Goal: Use online tool/utility: Utilize a website feature to perform a specific function

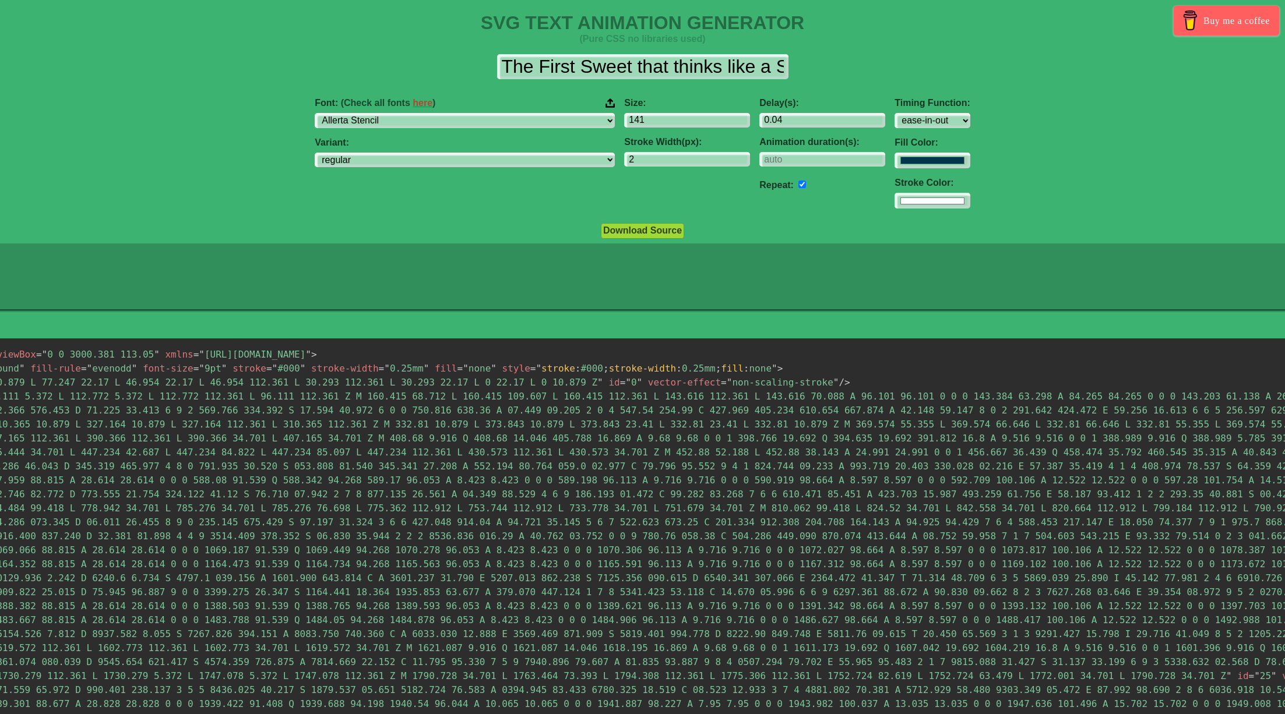
select select "Allerta Stencil"
select select "ease-in-out"
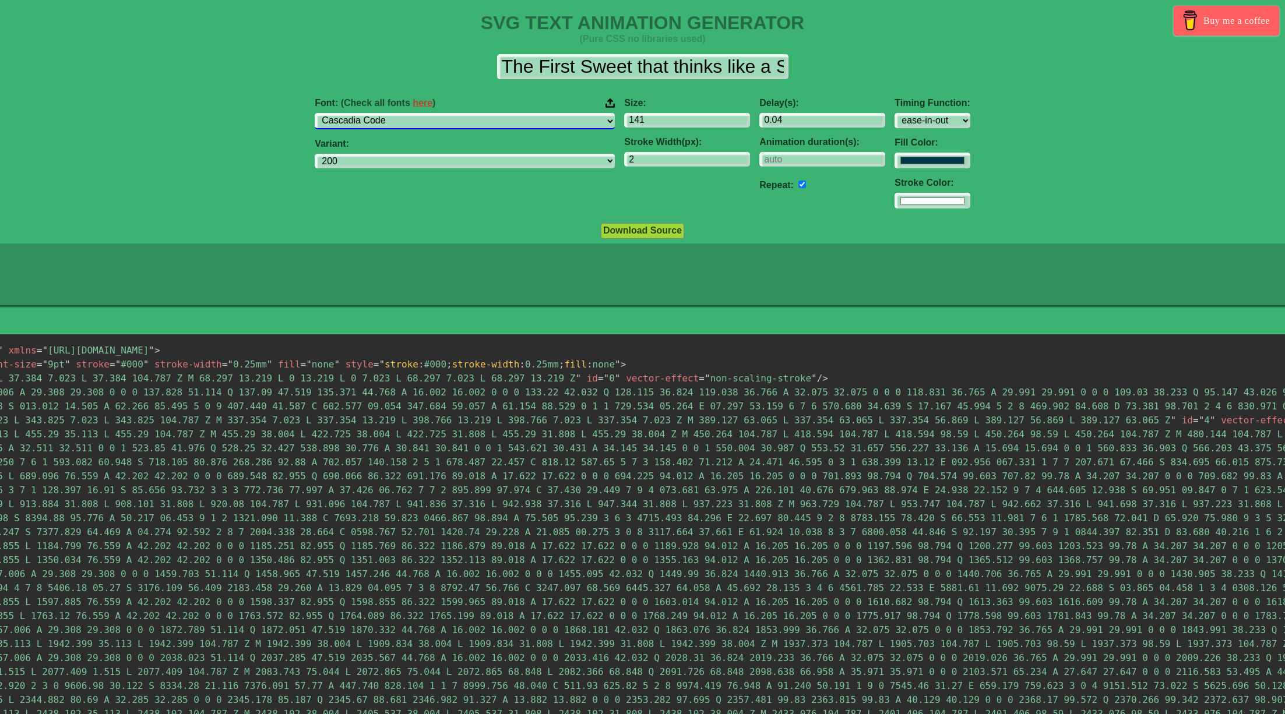
select select "Press Start 2P"
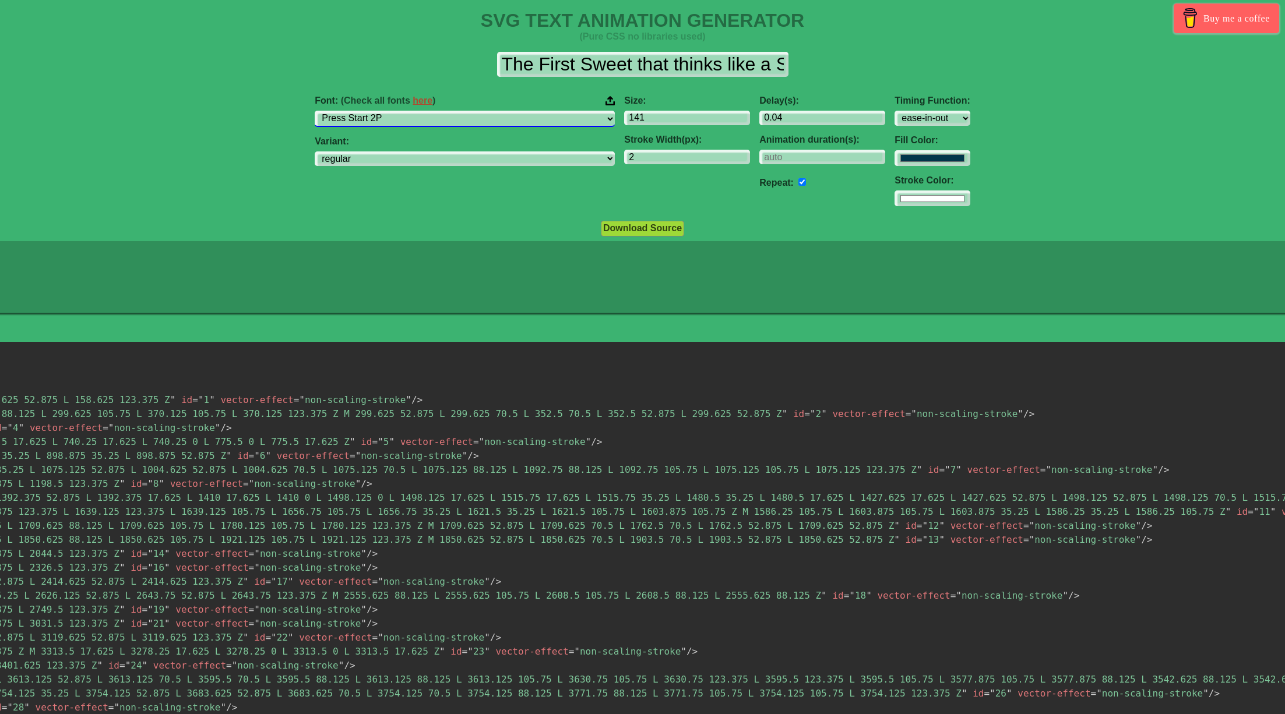
scroll to position [2, 0]
click at [672, 123] on input "141" at bounding box center [687, 119] width 126 height 16
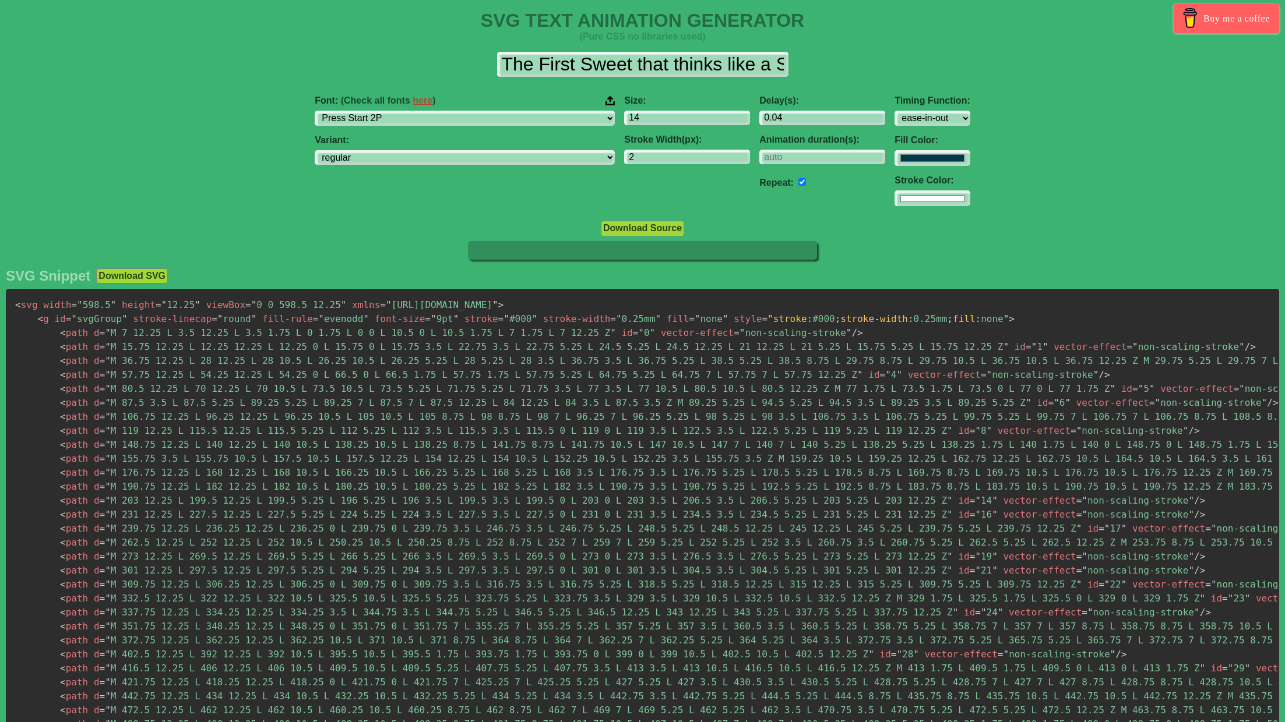
click at [586, 243] on icon at bounding box center [642, 250] width 349 height 19
click at [624, 114] on input "14" at bounding box center [687, 119] width 126 height 16
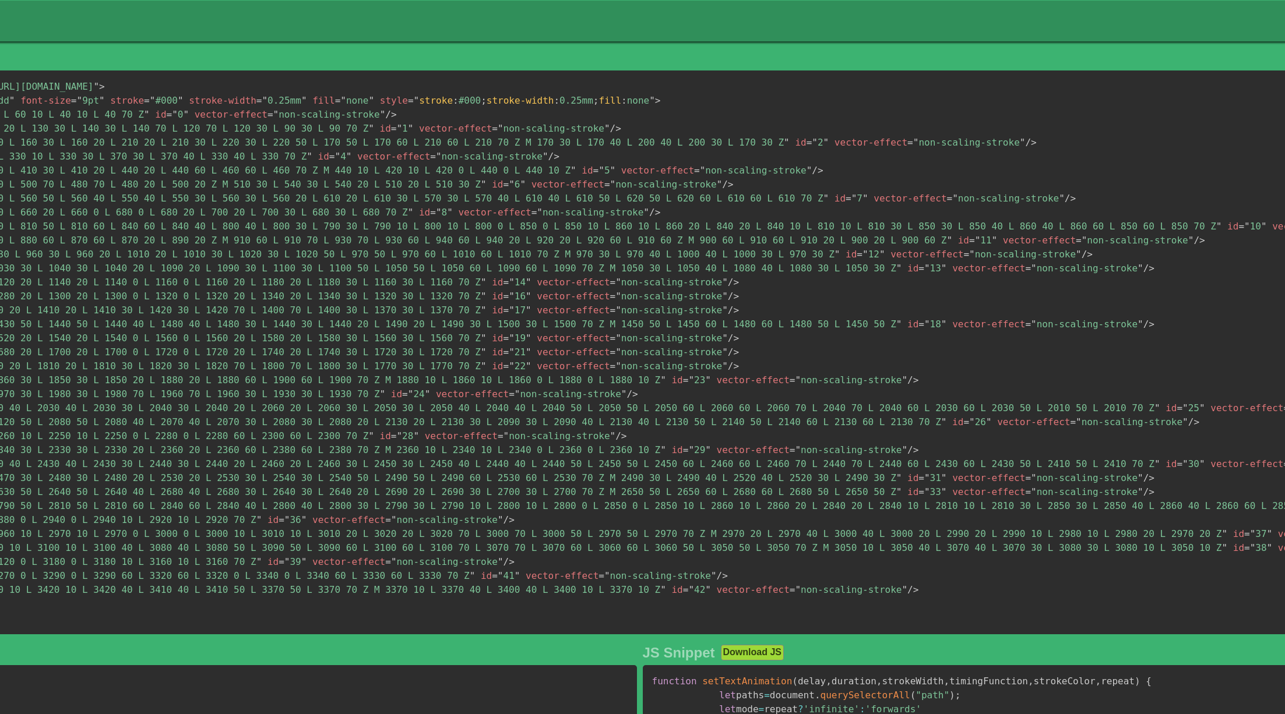
scroll to position [243, 0]
type input "80"
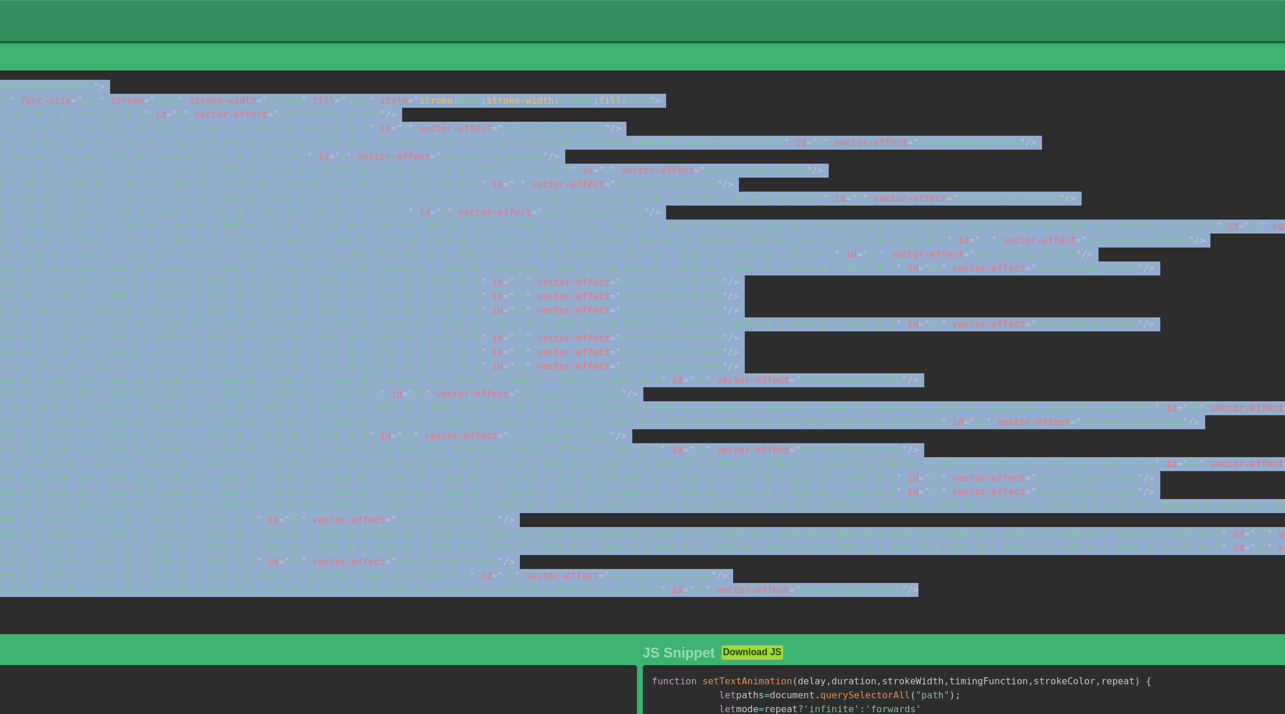
drag, startPoint x: 919, startPoint y: 587, endPoint x: -33, endPoint y: 77, distance: 1080.3
click at [0, 77] on html "SVG TEXT ANIMATION GENERATOR (Pure CSS no libraries used) Buy me a coffee The F…" at bounding box center [642, 474] width 1285 height 1435
copy code "ns = " [URL][DOMAIN_NAME] " > < g id = " svgGroup " stroke-linecap = " round " …"
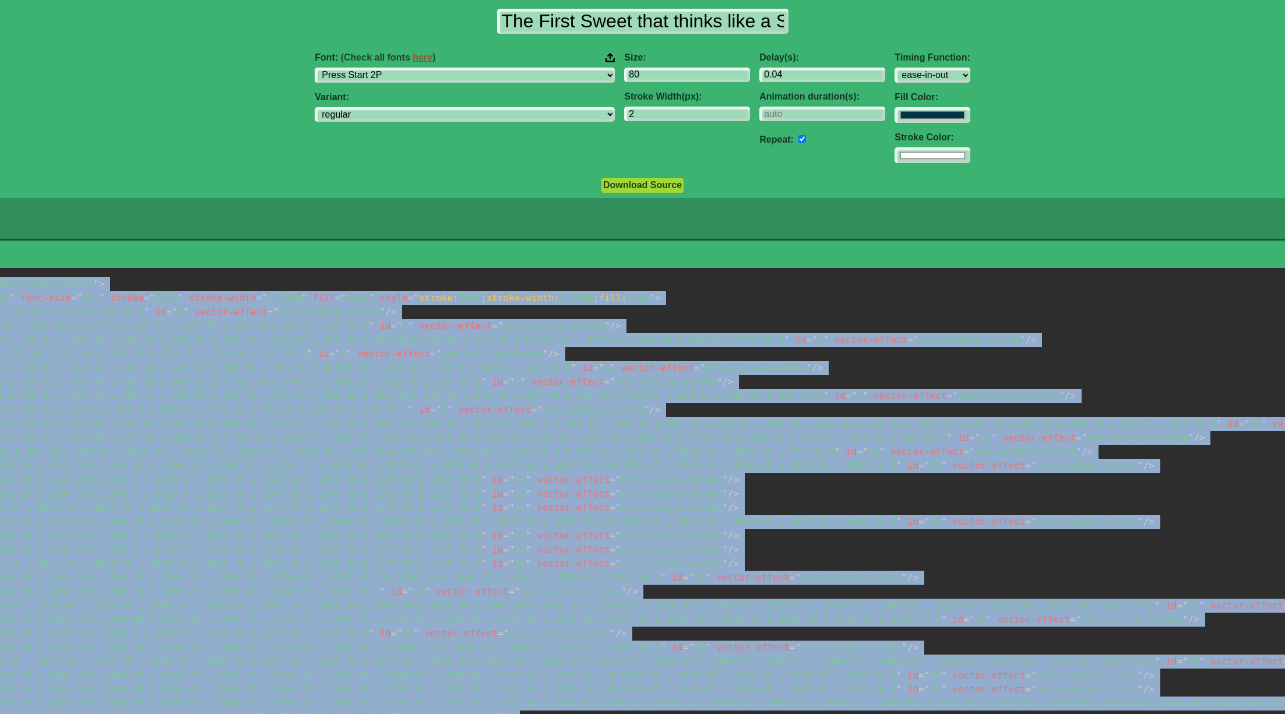
scroll to position [36, 0]
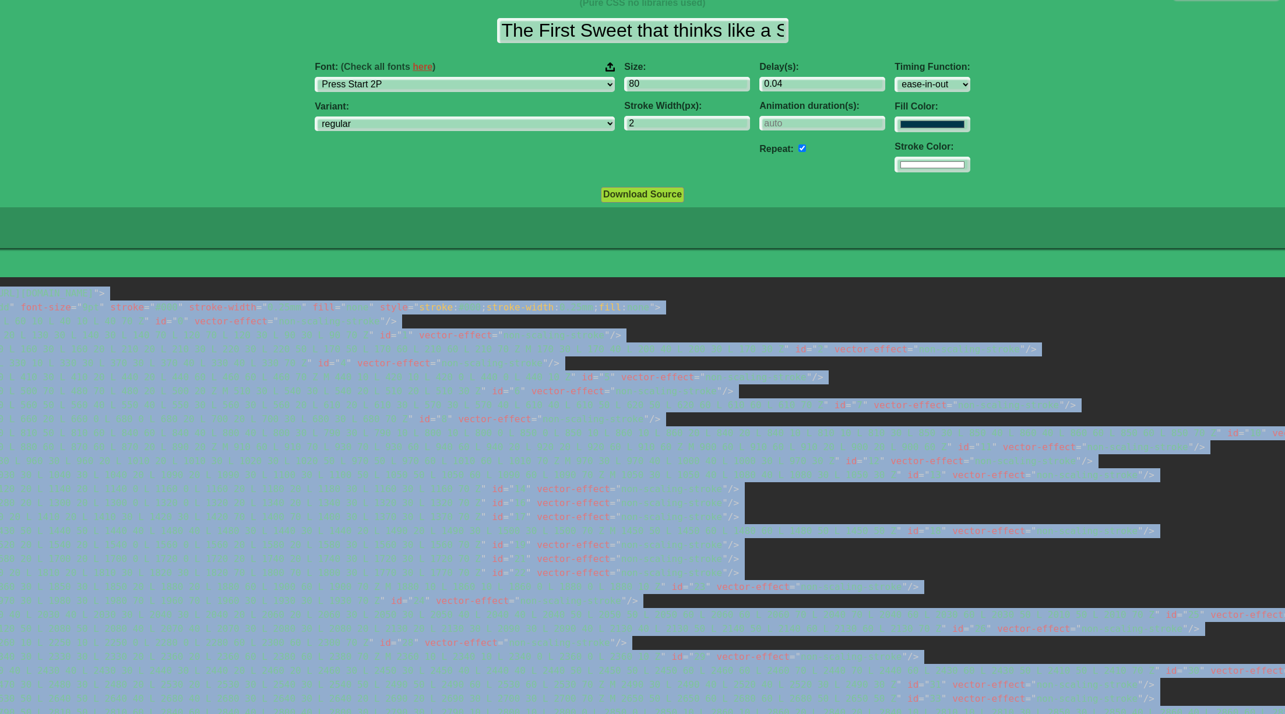
click at [624, 189] on button "Download Source" at bounding box center [642, 194] width 83 height 15
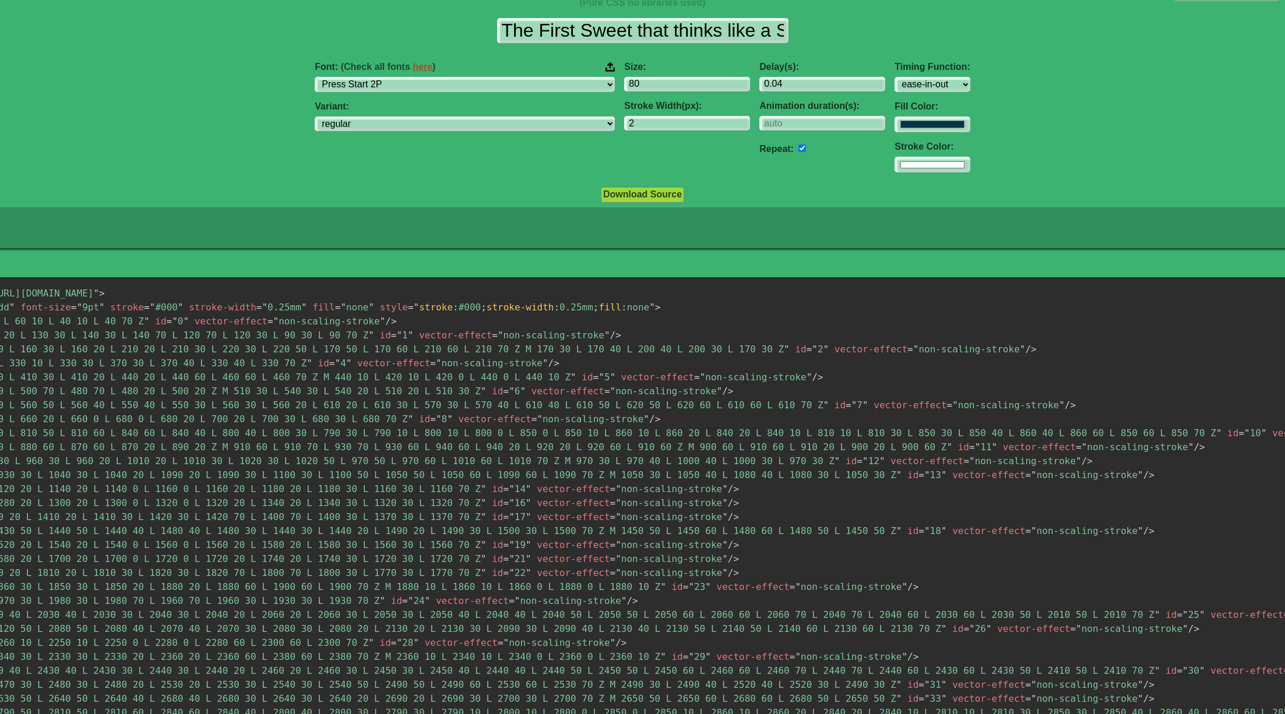
click at [615, 386] on span "= " non-scaling-stroke "" at bounding box center [663, 391] width 118 height 11
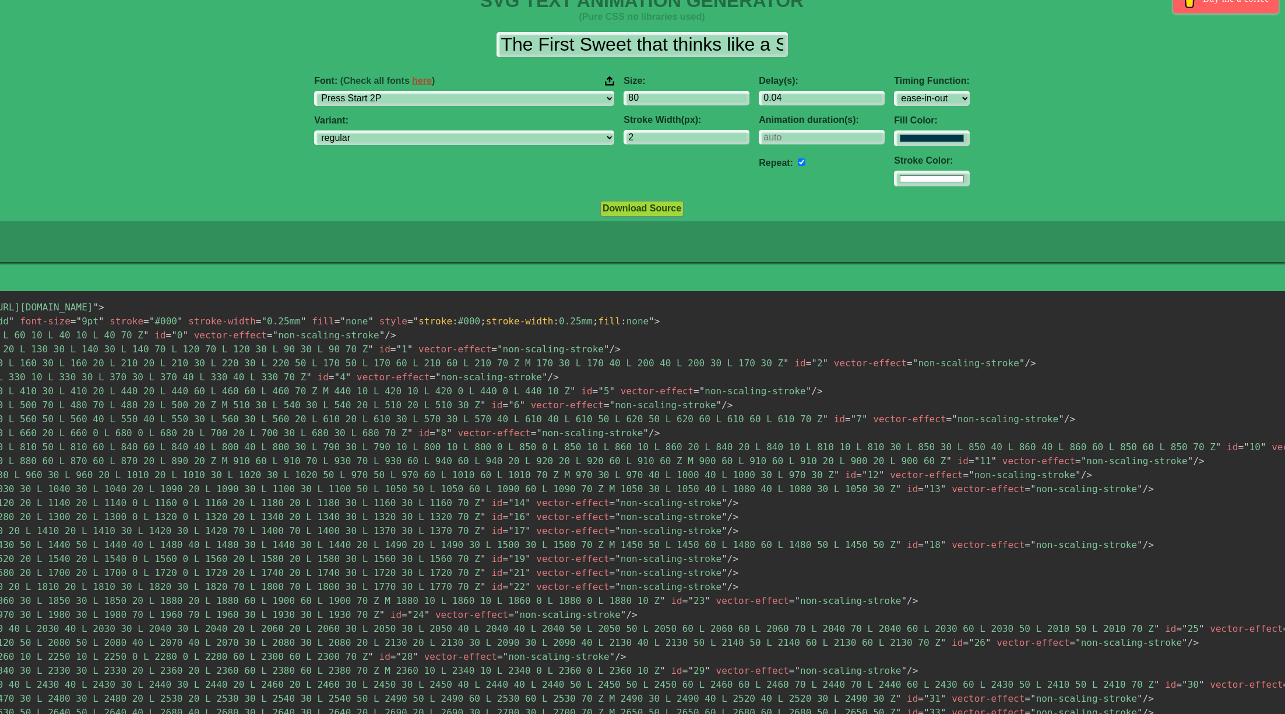
scroll to position [22, 1]
click at [623, 138] on input "2" at bounding box center [686, 138] width 126 height 16
click at [668, 135] on input "3" at bounding box center [686, 138] width 126 height 16
click at [668, 135] on input "4" at bounding box center [686, 138] width 126 height 16
click at [671, 136] on input "5" at bounding box center [686, 138] width 126 height 16
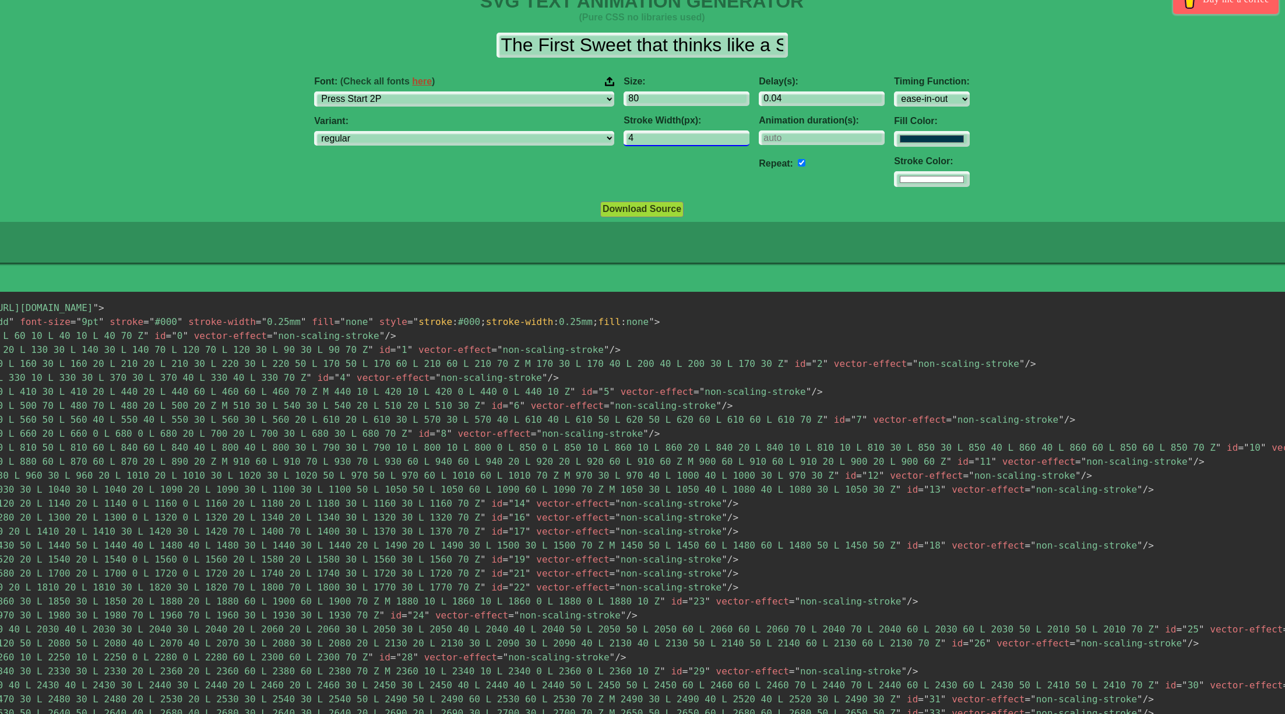
click at [670, 139] on input "4" at bounding box center [686, 138] width 126 height 16
click at [670, 139] on input "3" at bounding box center [686, 138] width 126 height 16
click at [670, 139] on input "2" at bounding box center [686, 138] width 126 height 16
type input "1"
click at [670, 139] on input "1" at bounding box center [686, 138] width 126 height 16
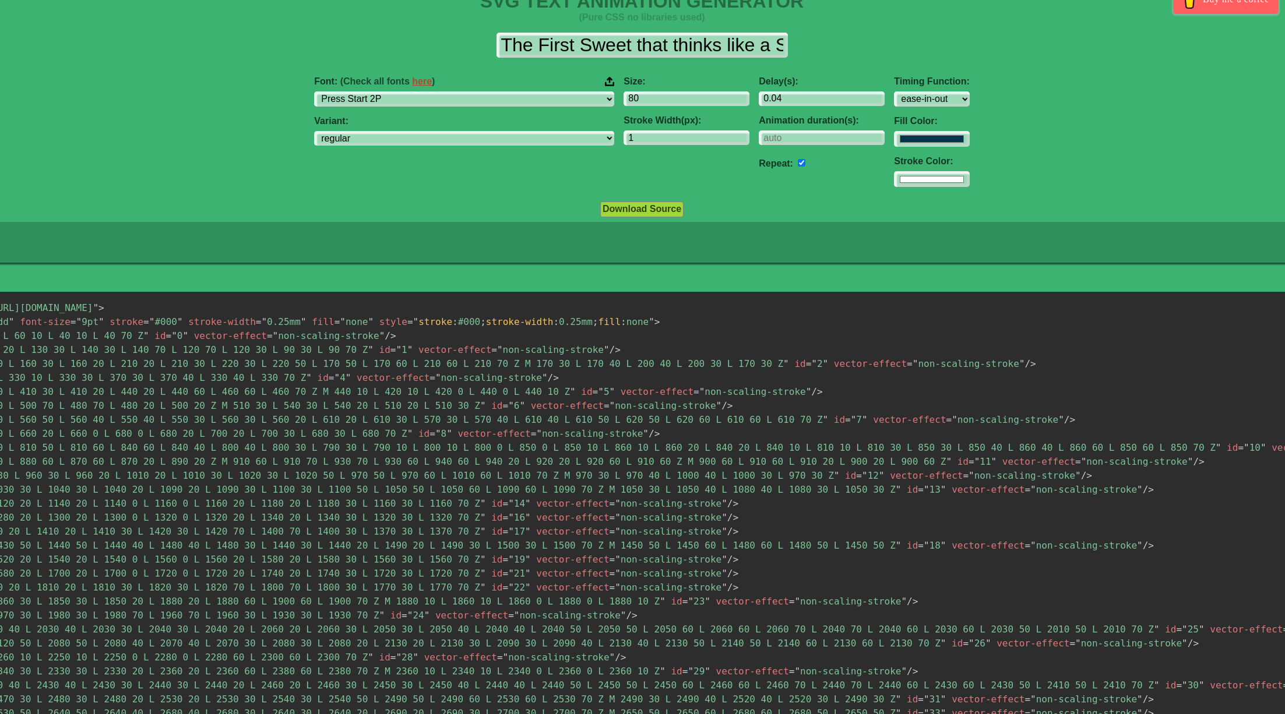
click at [610, 319] on span "fill" at bounding box center [609, 321] width 23 height 11
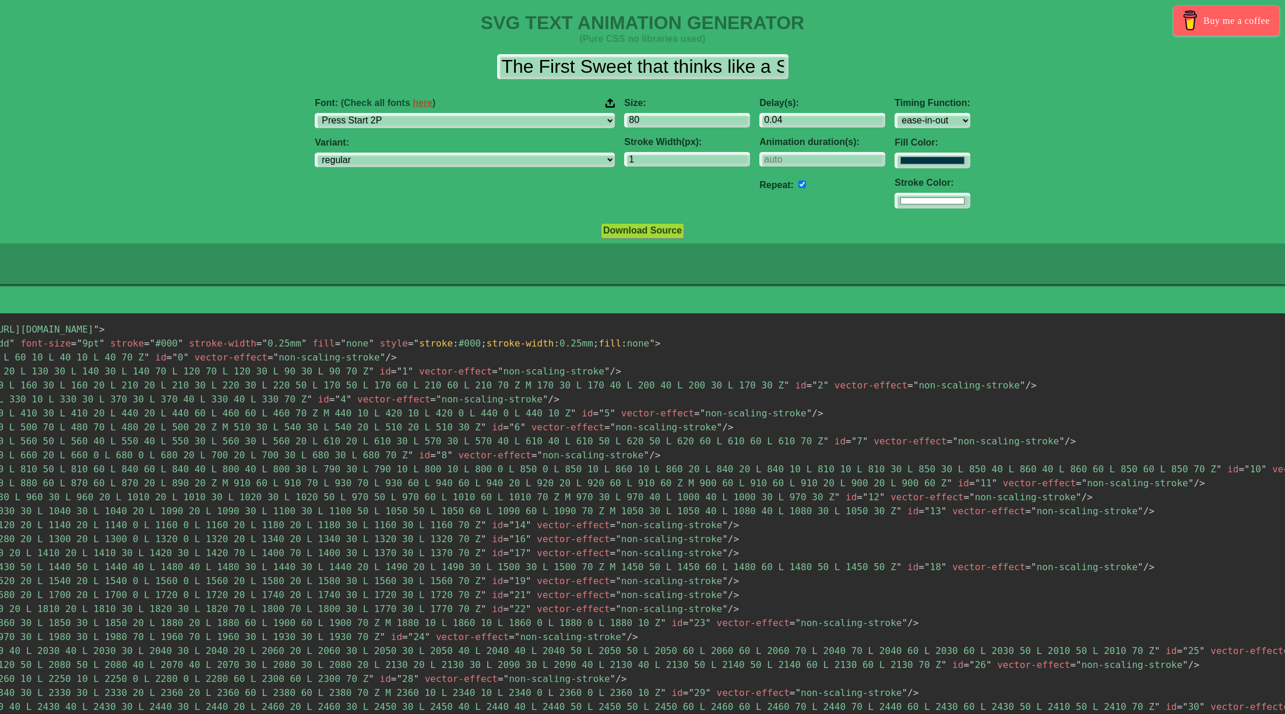
scroll to position [0, 0]
click at [894, 153] on input "#00364a" at bounding box center [931, 161] width 75 height 16
click at [894, 153] on input "#ff9300" at bounding box center [931, 161] width 75 height 16
type input "#000000"
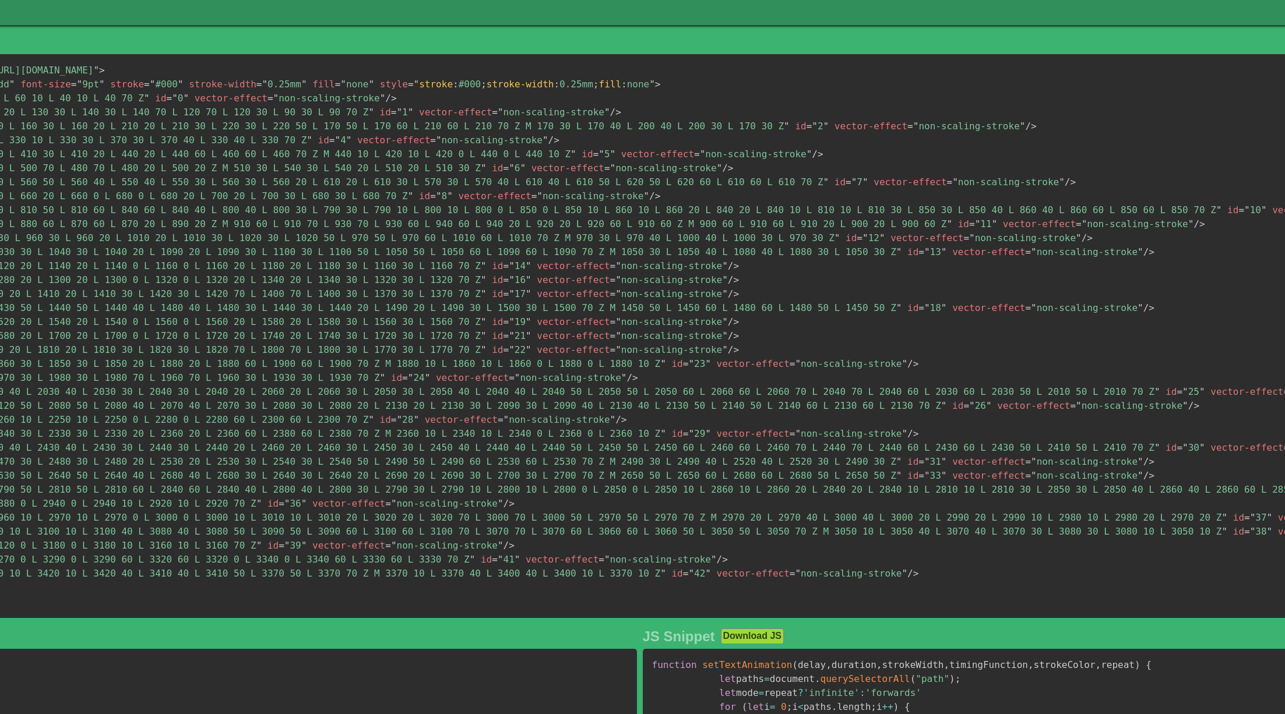
scroll to position [259, -11]
click at [929, 566] on pre "< svg width = " 3420 " height = " 70 " viewBox = " 0 0 3420 70 " xmlns = " [URL…" at bounding box center [642, 336] width 1981 height 564
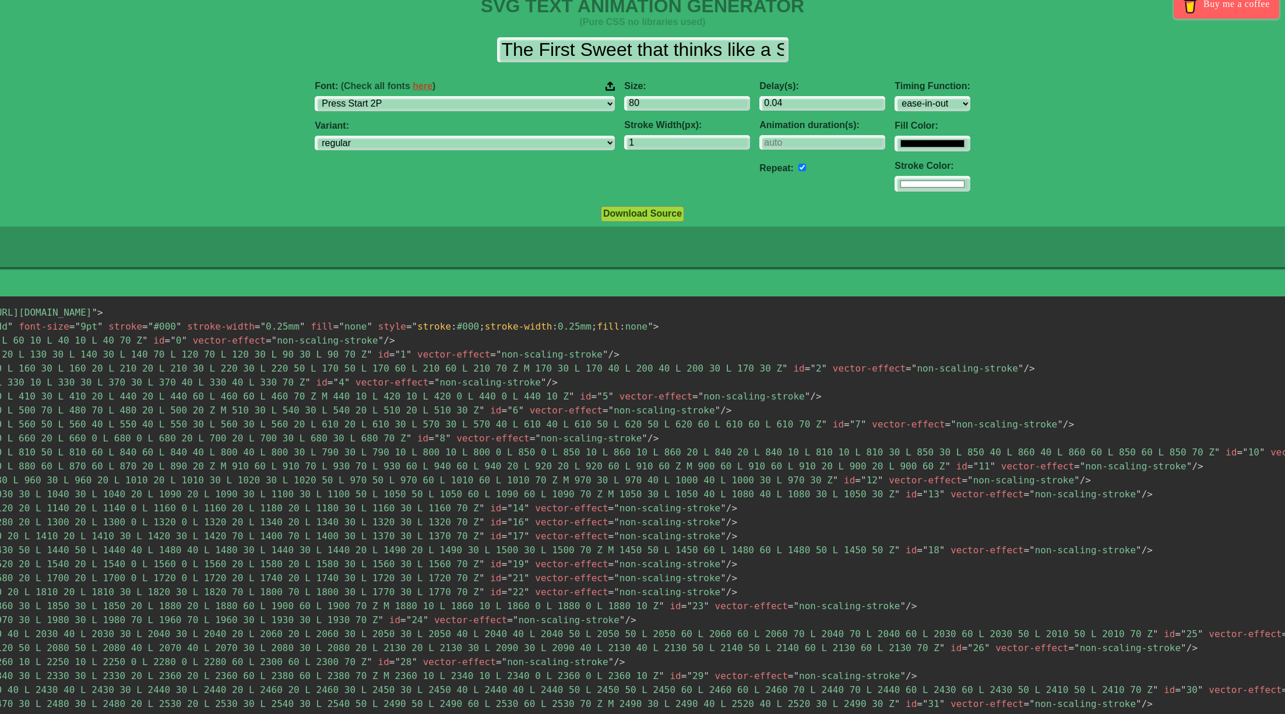
scroll to position [13, 0]
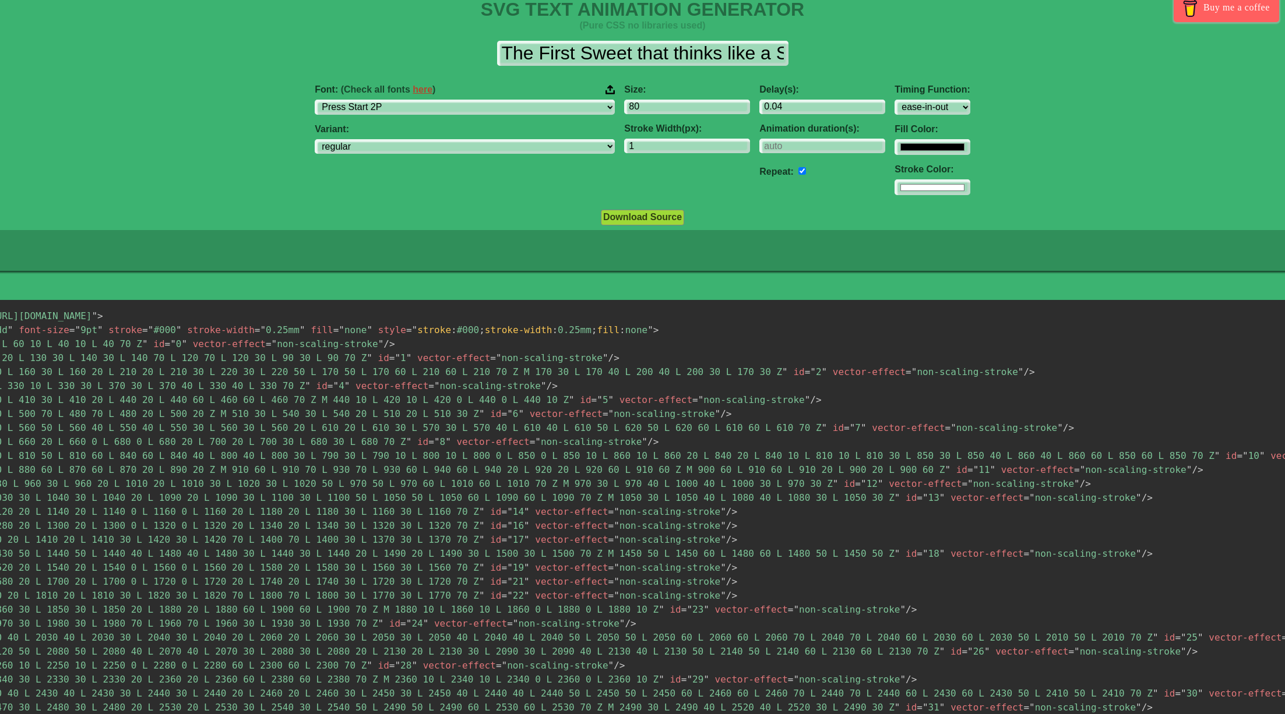
click at [650, 211] on button "Download Source" at bounding box center [642, 217] width 83 height 15
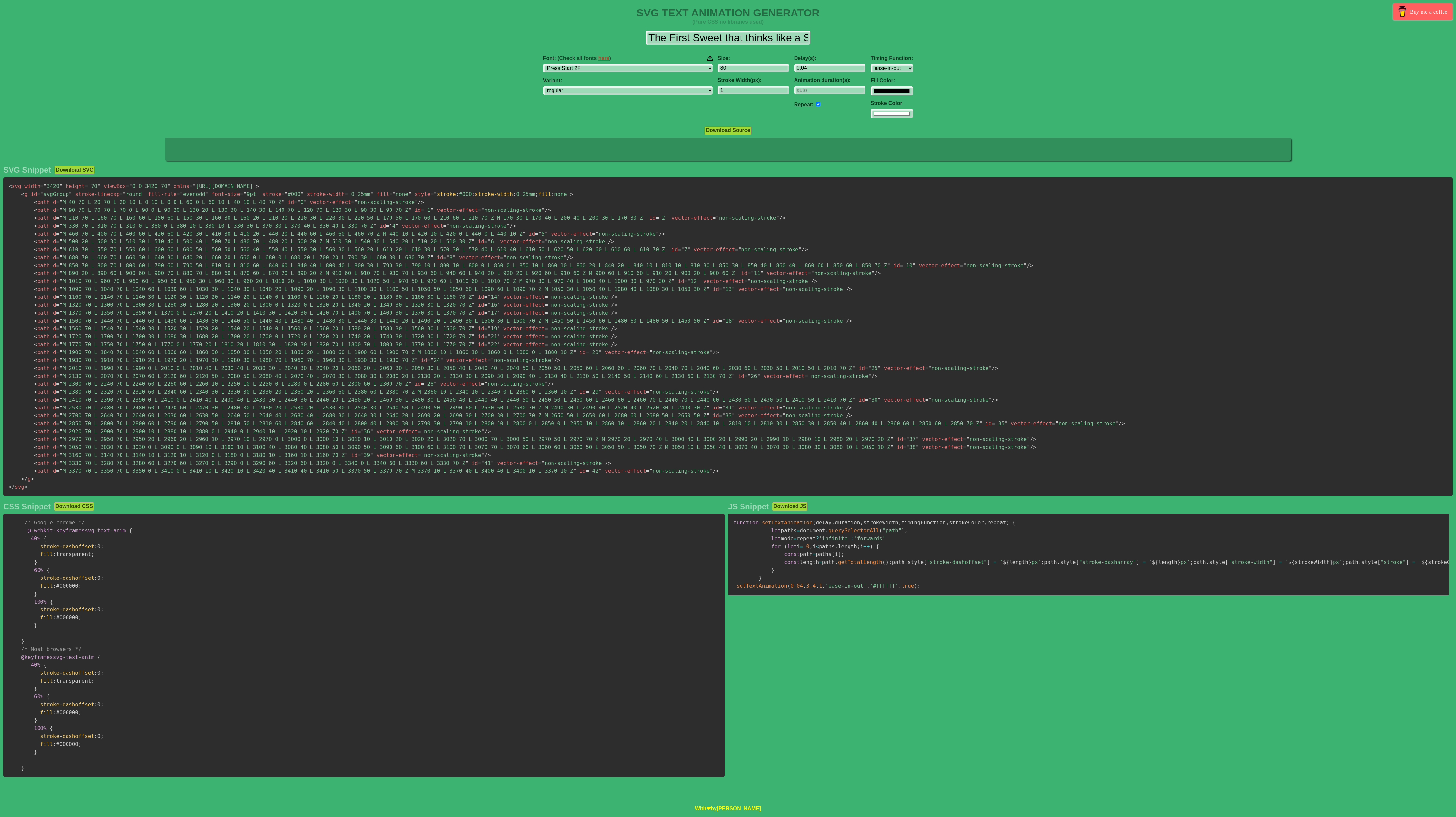
scroll to position [48, 0]
click at [135, 404] on pre "< svg width = " 3420 " height = " 70 " viewBox = " 0 0 3420 70 " xmlns = " [URL…" at bounding box center [728, 336] width 1449 height 319
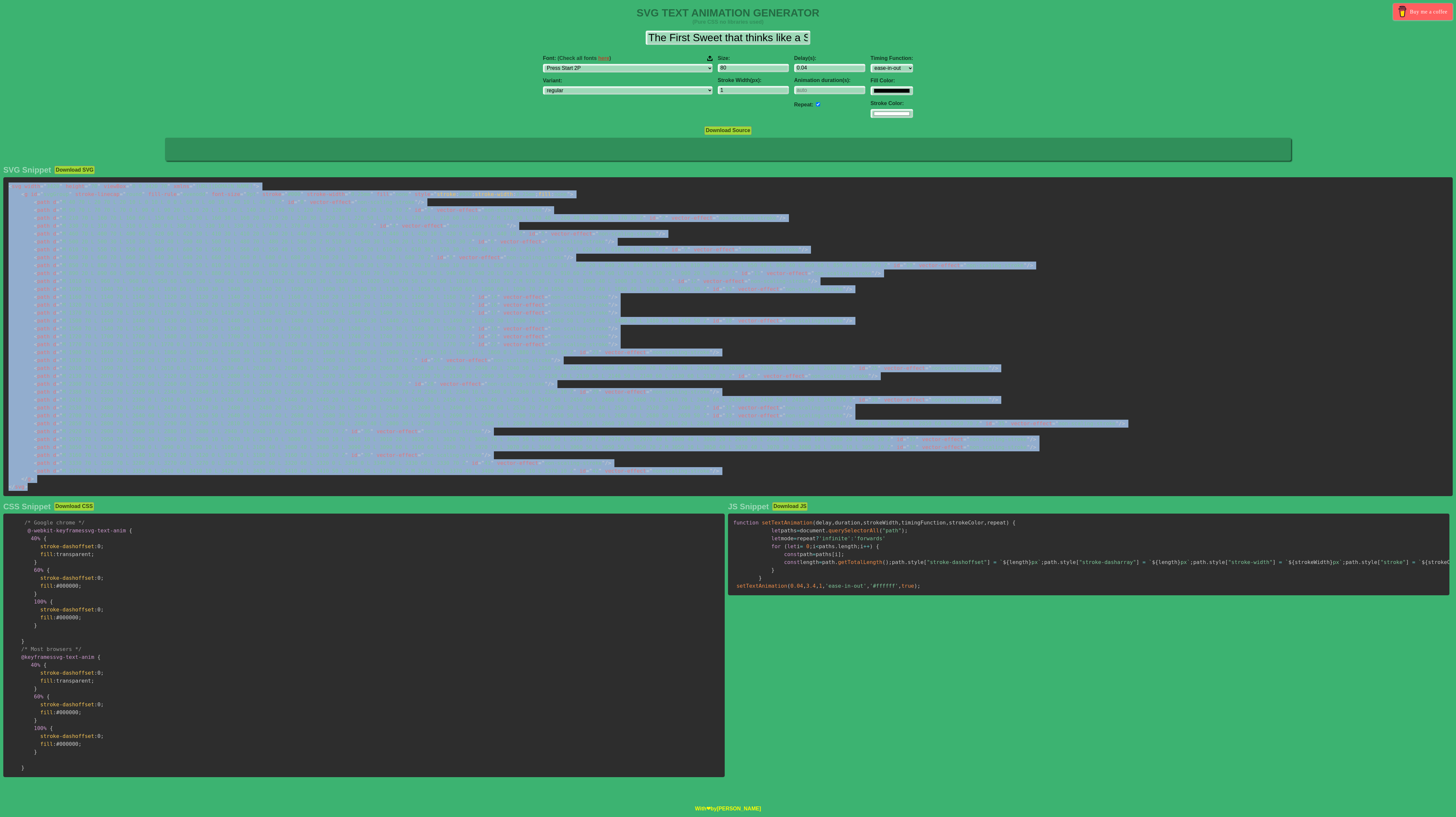
copy code "< svg width = " 3420 " height = " 70 " viewBox = " 0 0 3420 70 " xmlns = " [URL…"
drag, startPoint x: 135, startPoint y: 480, endPoint x: 71, endPoint y: 147, distance: 339.1
click at [71, 147] on body "SVG TEXT ANIMATION GENERATOR (Pure CSS no libraries used) Buy me a coffee The F…" at bounding box center [728, 408] width 1456 height 817
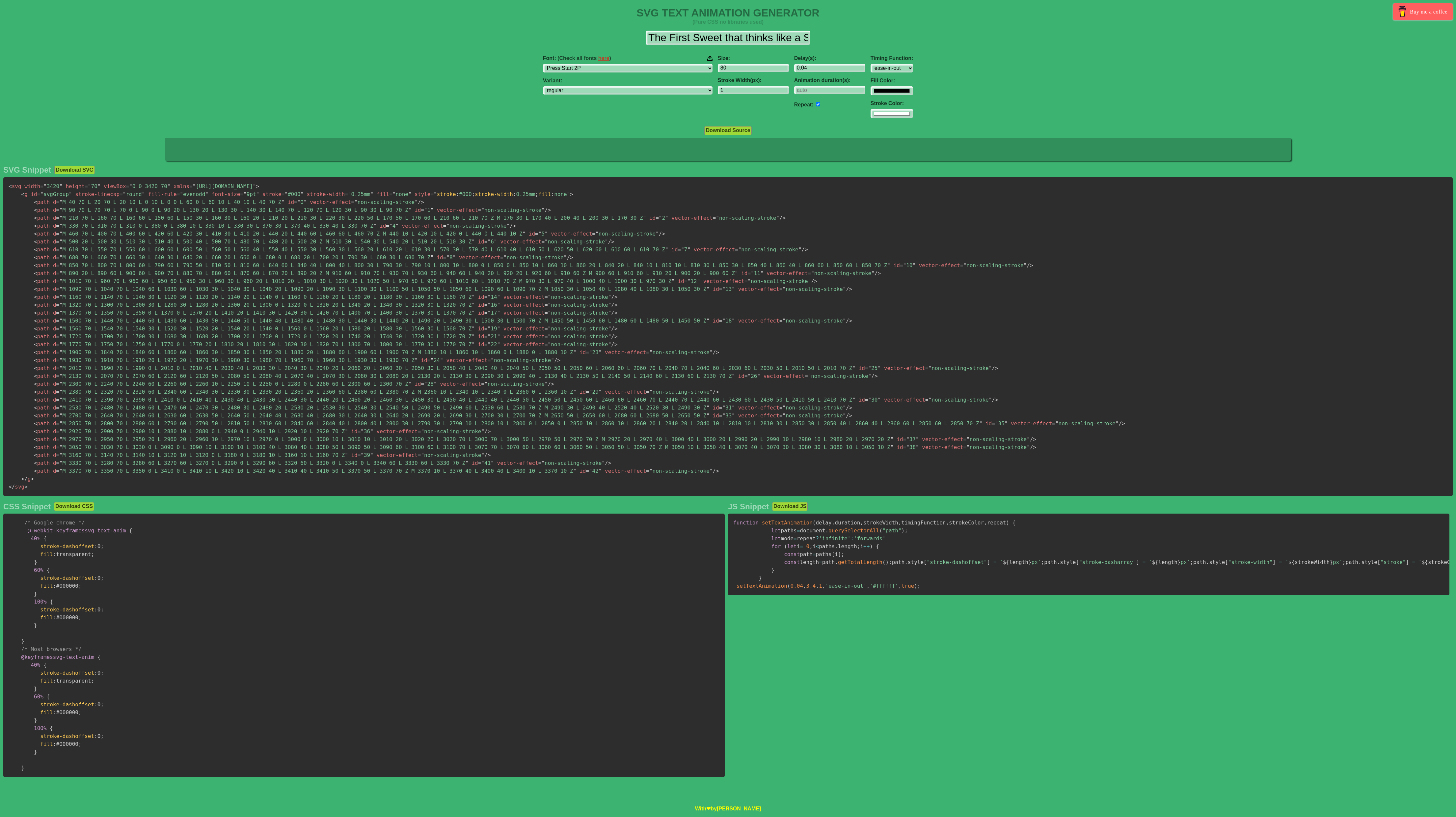
click at [460, 404] on pre "/* Google chrome */ @-webkit-keyframes svg-text-anim { 40% { stroke-dashoffset …" at bounding box center [364, 645] width 721 height 263
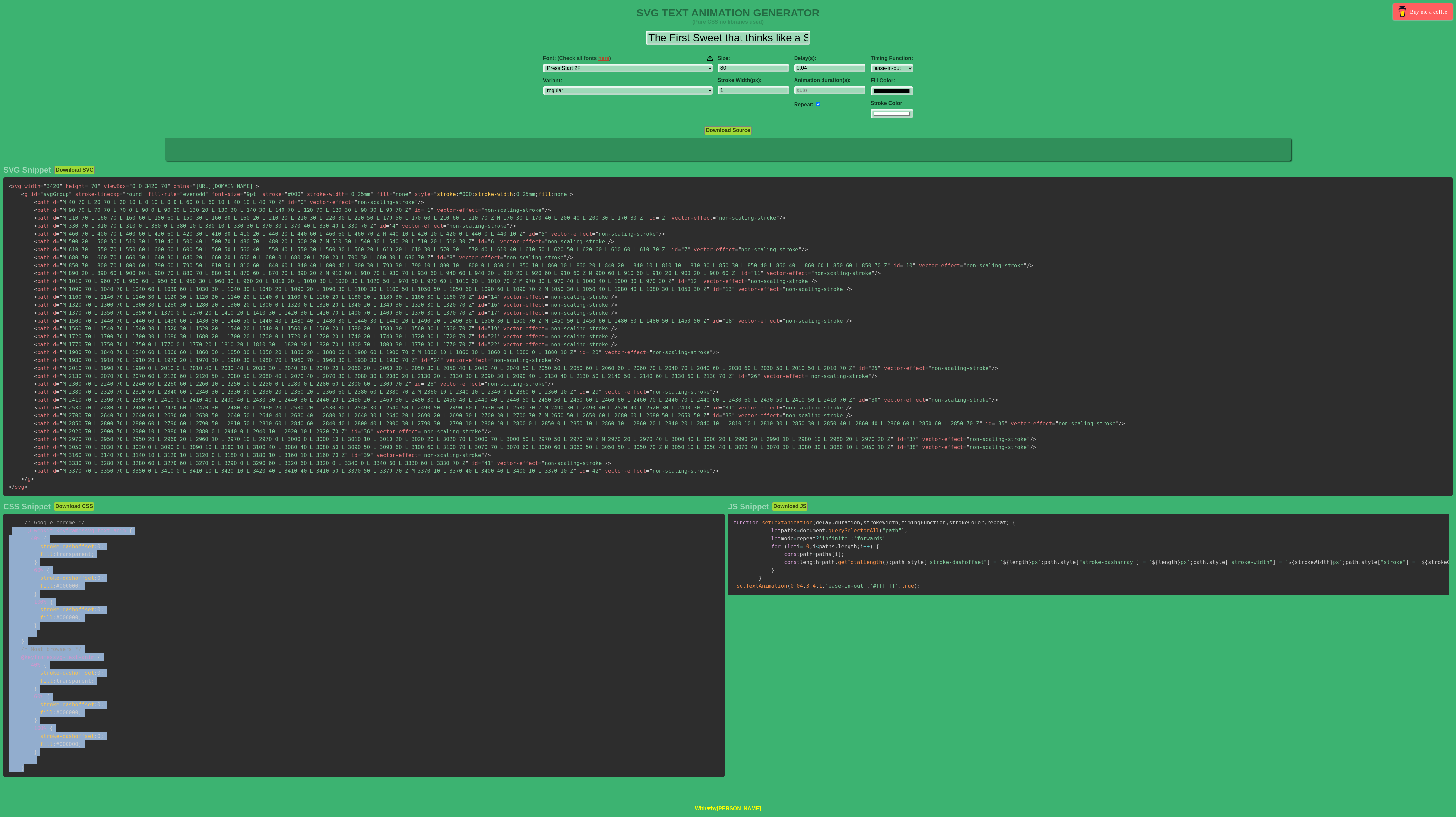
drag, startPoint x: 134, startPoint y: 795, endPoint x: 107, endPoint y: 535, distance: 261.4
click at [107, 404] on pre "/* Google chrome */ @-webkit-keyframes svg-text-anim { 40% { stroke-dashoffset …" at bounding box center [364, 645] width 721 height 263
click at [143, 404] on pre "/* Google chrome */ @-webkit-keyframes svg-text-anim { 40% { stroke-dashoffset …" at bounding box center [364, 645] width 721 height 263
drag, startPoint x: 116, startPoint y: 528, endPoint x: 130, endPoint y: 787, distance: 259.4
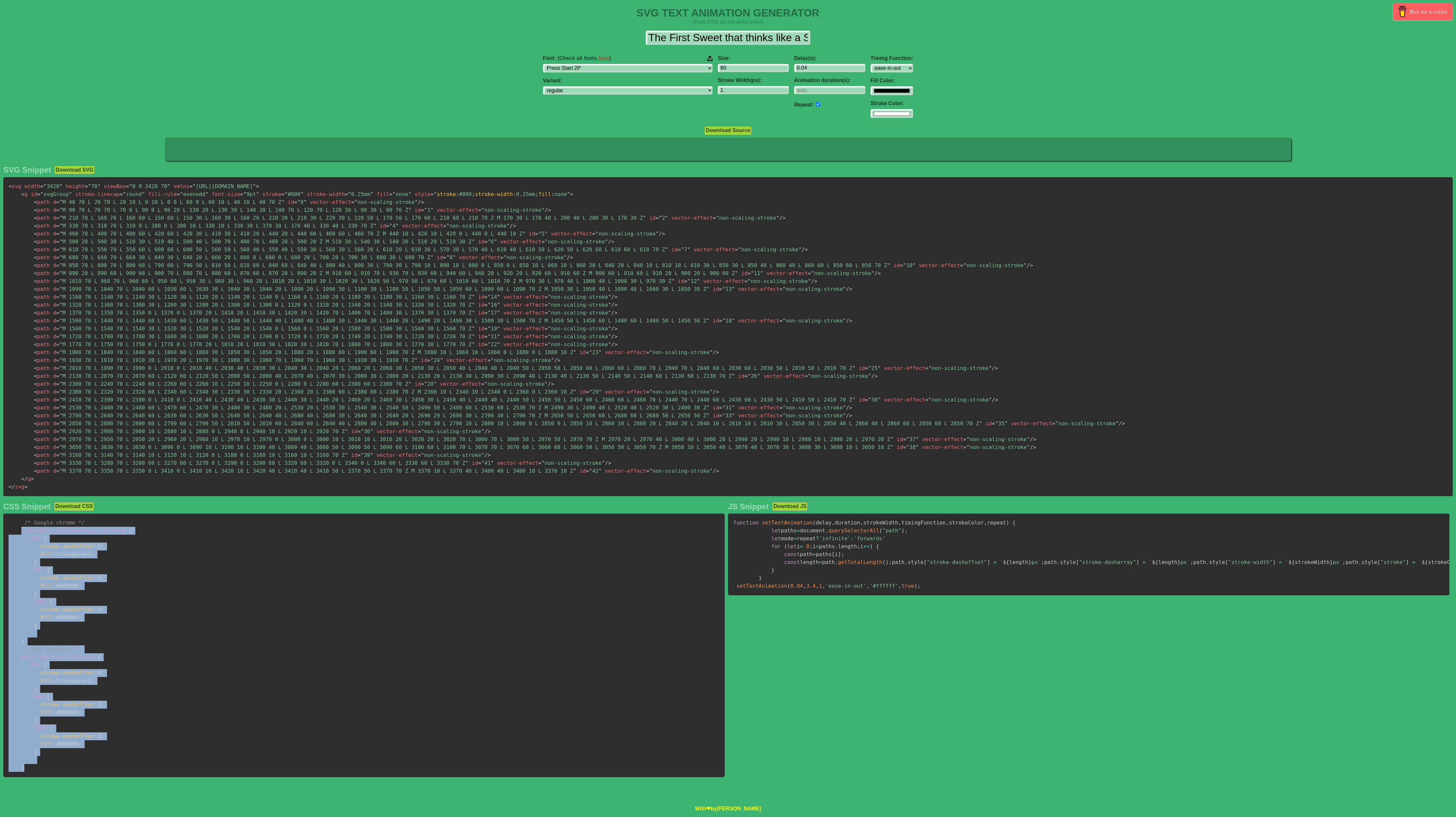
click at [130, 404] on pre "/* Google chrome */ @-webkit-keyframes svg-text-anim { 40% { stroke-dashoffset …" at bounding box center [364, 645] width 721 height 263
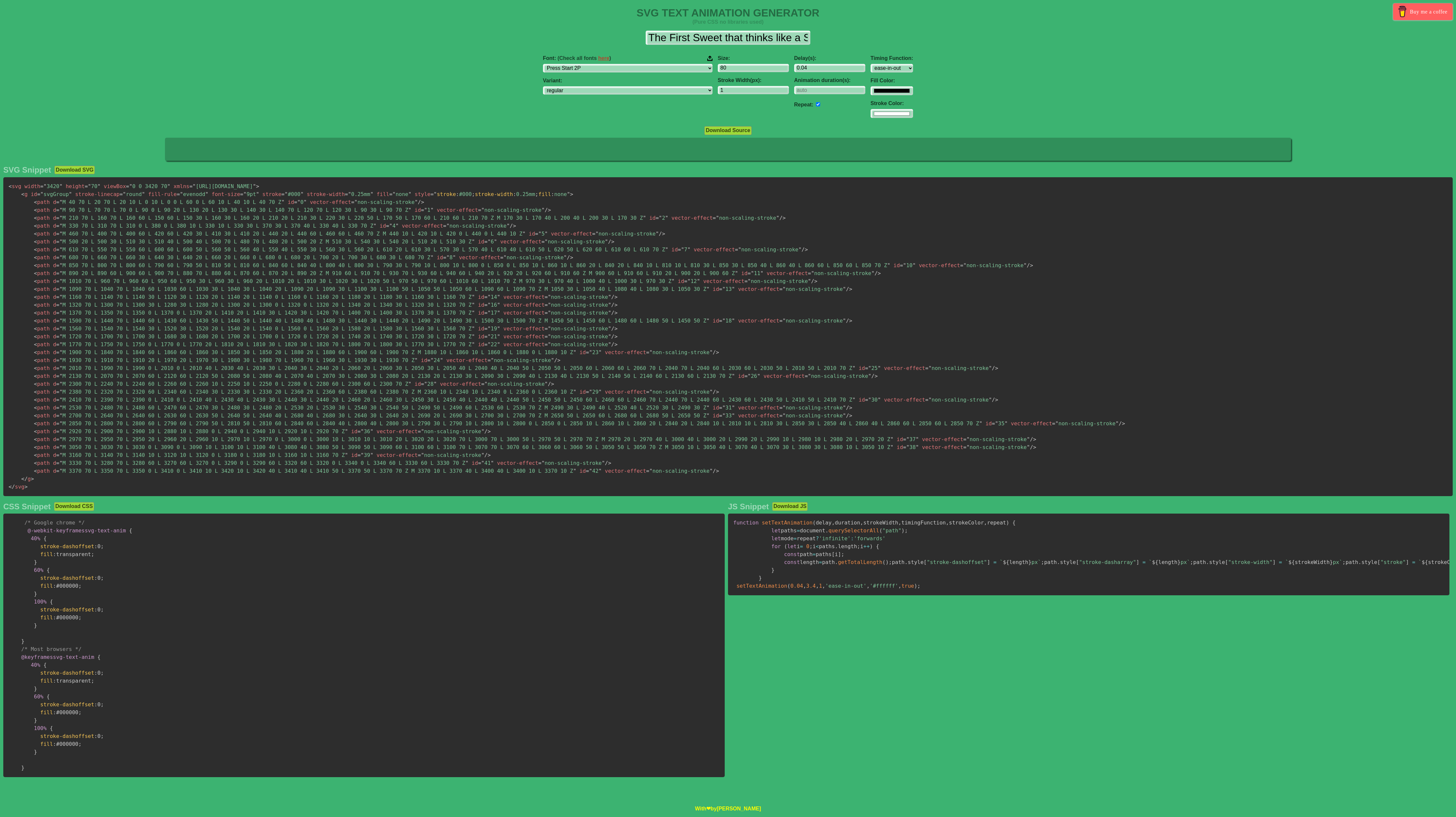
click at [726, 404] on pre "function setTextAnimation ( delay , duration , strokeWidth , timingFunction , s…" at bounding box center [1089, 554] width 721 height 81
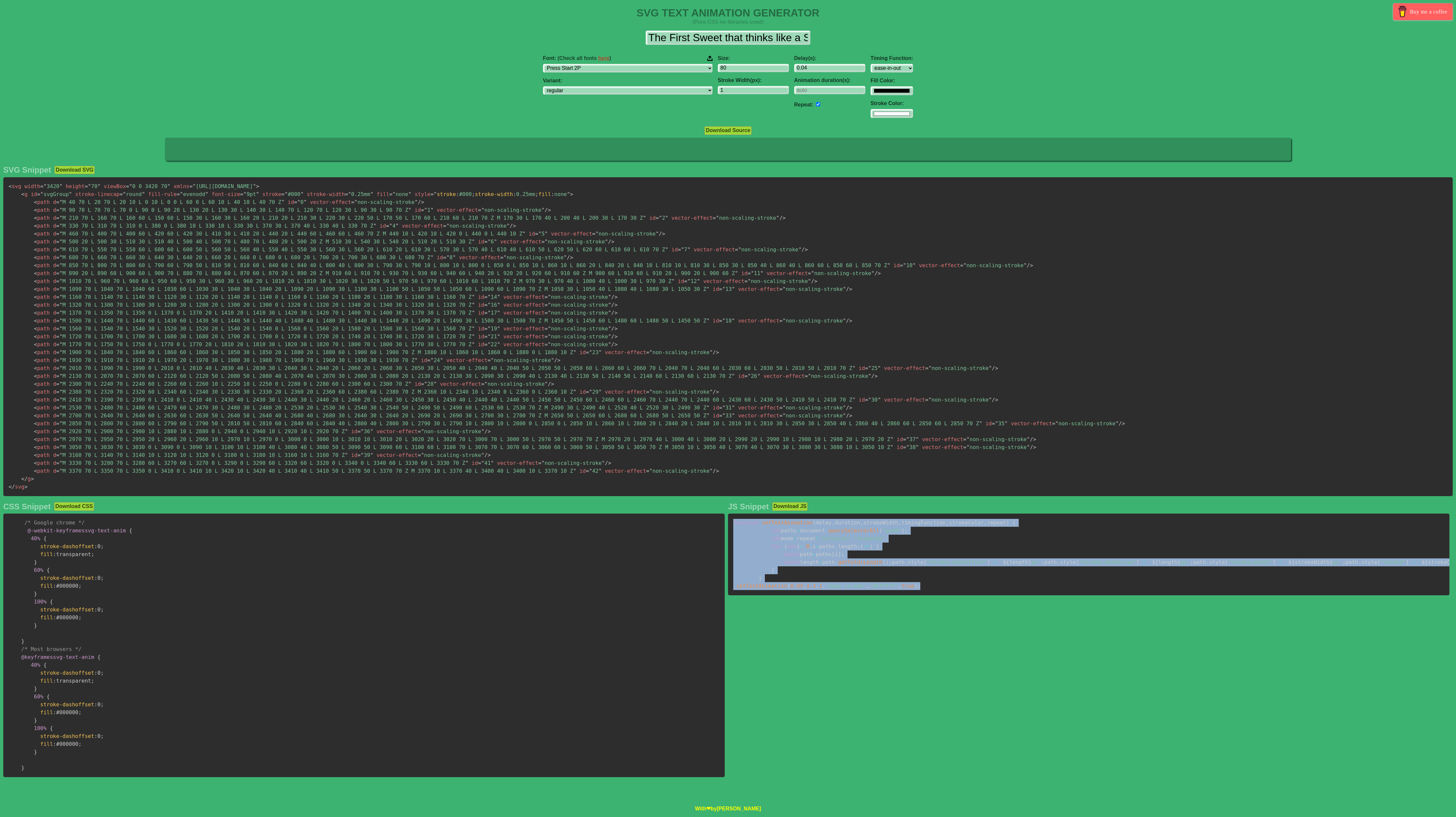
drag, startPoint x: 954, startPoint y: 644, endPoint x: 734, endPoint y: 522, distance: 251.6
click at [726, 404] on pre "function setTextAnimation ( delay , duration , strokeWidth , timingFunction , s…" at bounding box center [1089, 554] width 721 height 81
copy code "function setTextAnimation ( delay , duration , strokeWidth , timingFunction , s…"
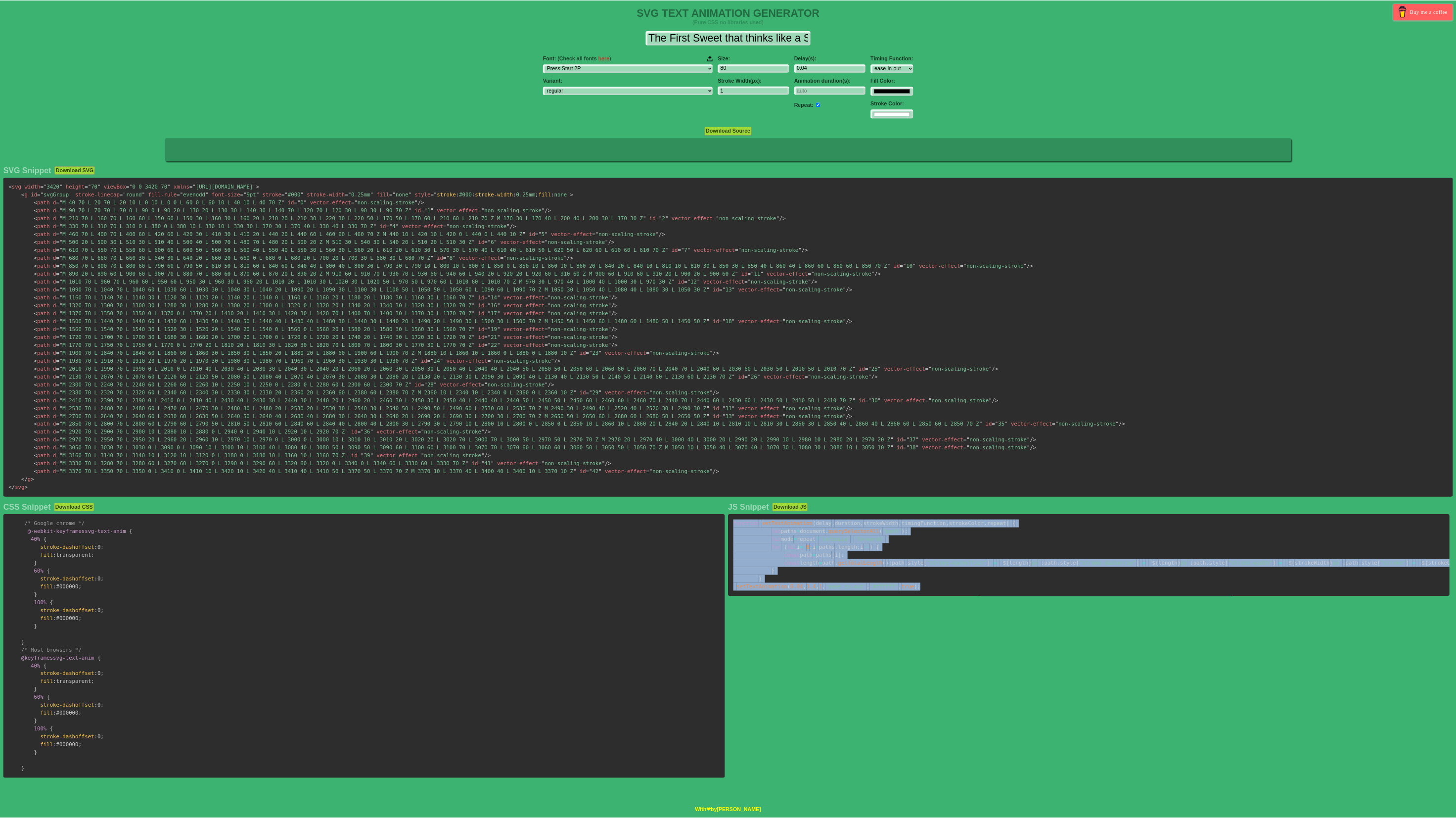
scroll to position [0, 0]
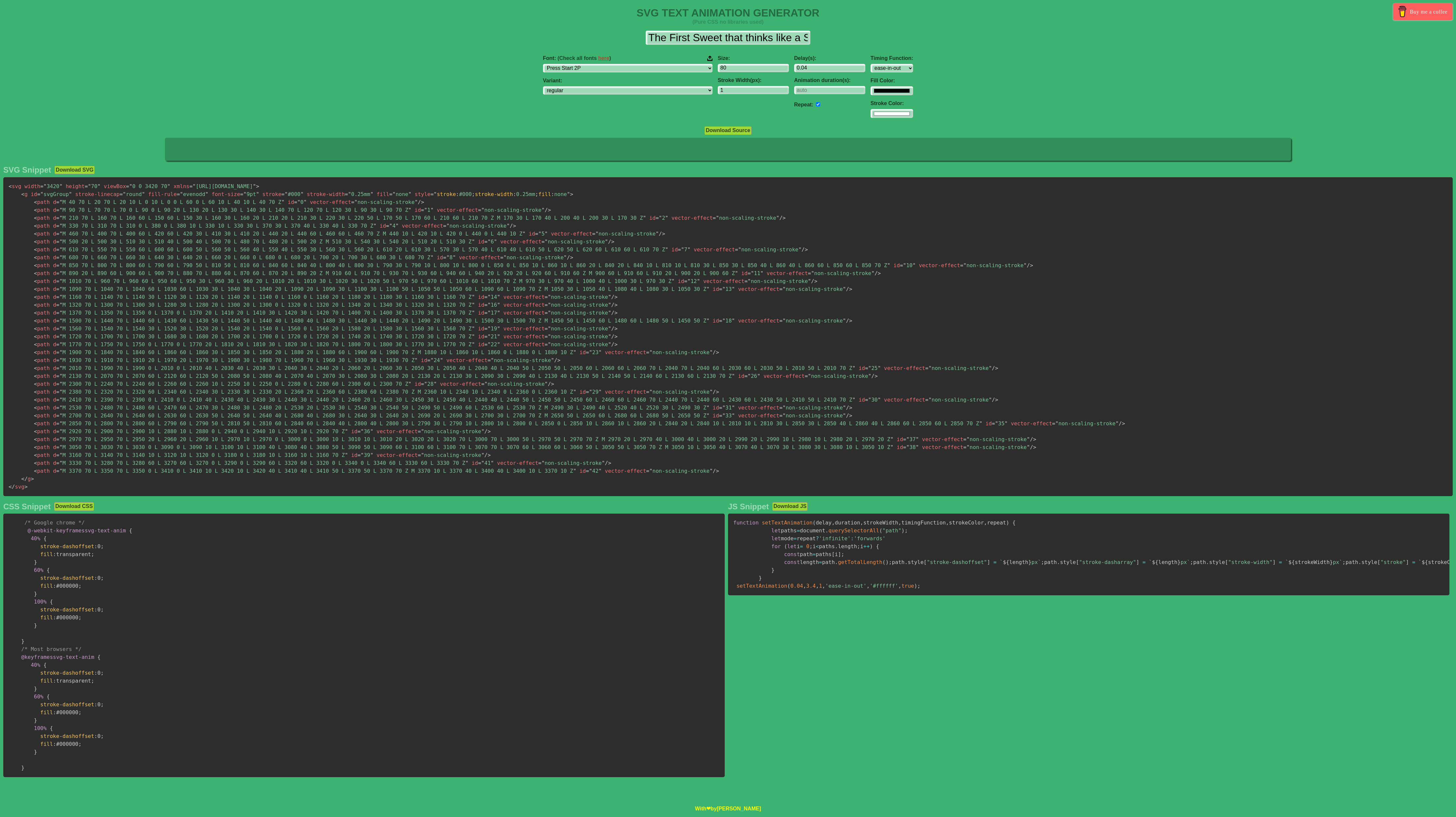
click at [722, 158] on icon at bounding box center [728, 149] width 1126 height 23
click at [726, 34] on input "The First Sweet that thinks like a START UP" at bounding box center [727, 38] width 164 height 15
type input "The First Sweet that thinks like a START UP"
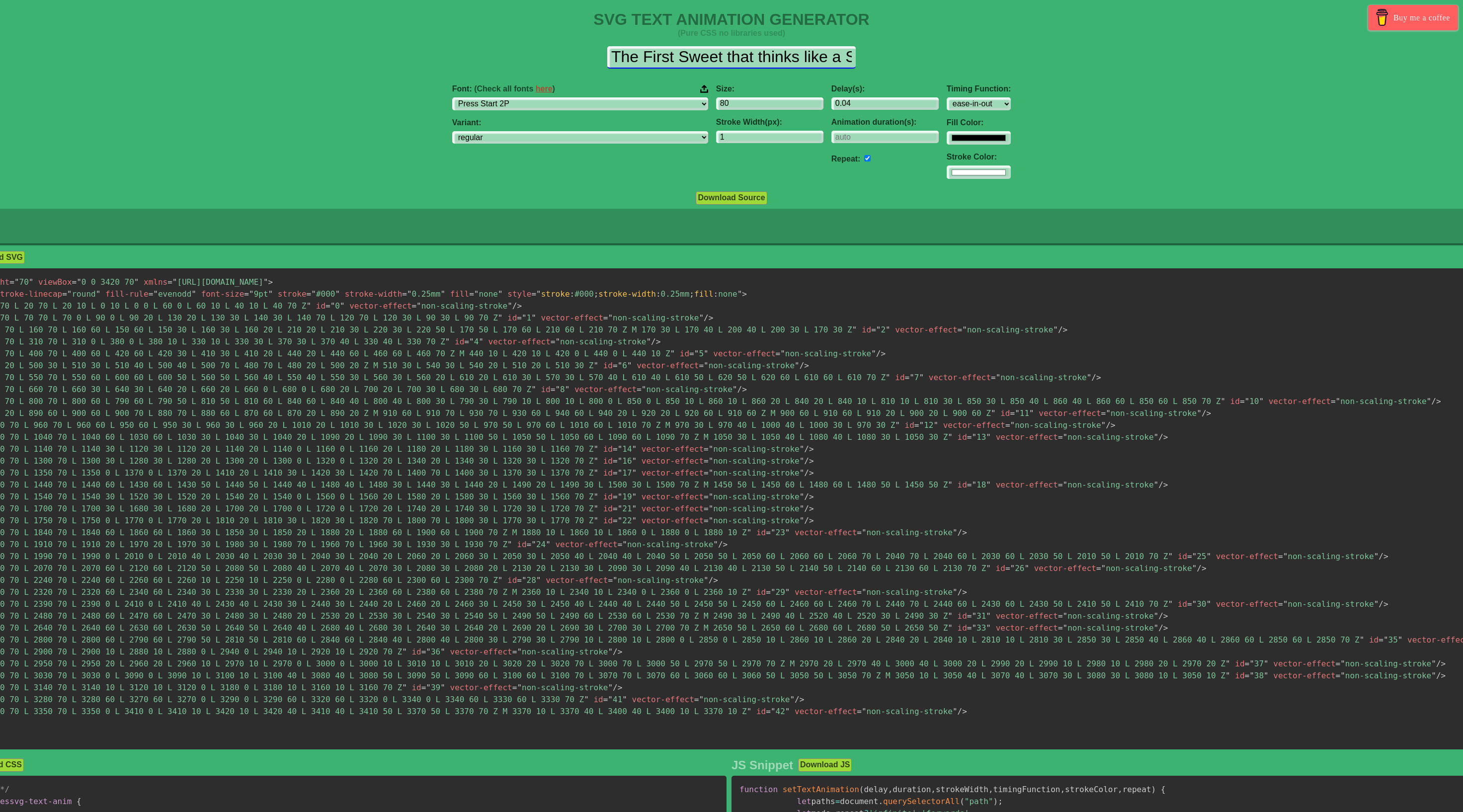
drag, startPoint x: 757, startPoint y: 54, endPoint x: 1022, endPoint y: 20, distance: 267.2
click at [1022, 20] on div "SVG TEXT ANIMATION GENERATOR (Pure CSS no libraries used) Buy me a coffee The F…" at bounding box center [731, 618] width 1699 height 1215
click at [845, 59] on input "The First Sweet that thinks like a START UP" at bounding box center [731, 57] width 248 height 22
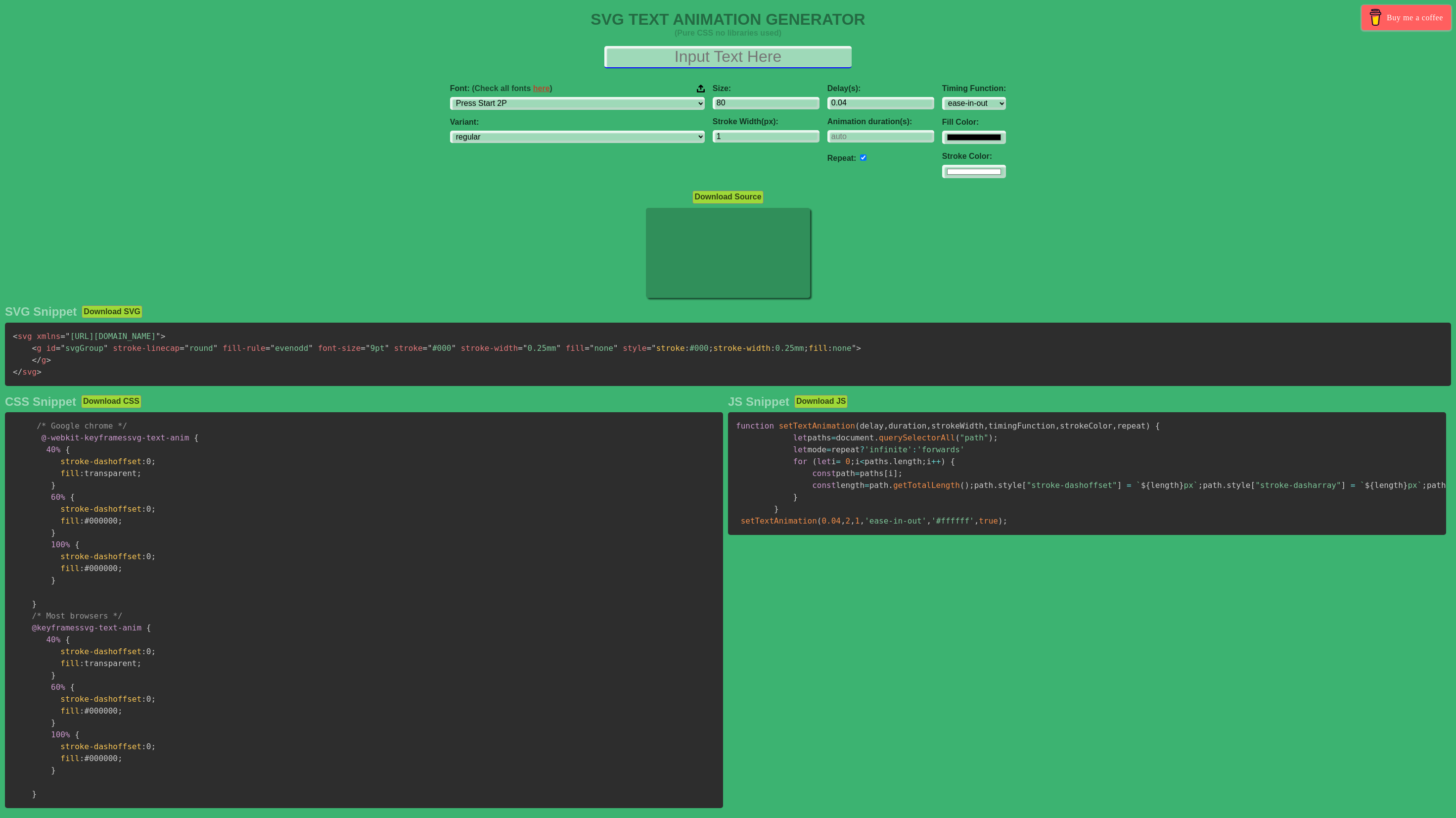
paste input "The First Sweet that thinks like a START UP"
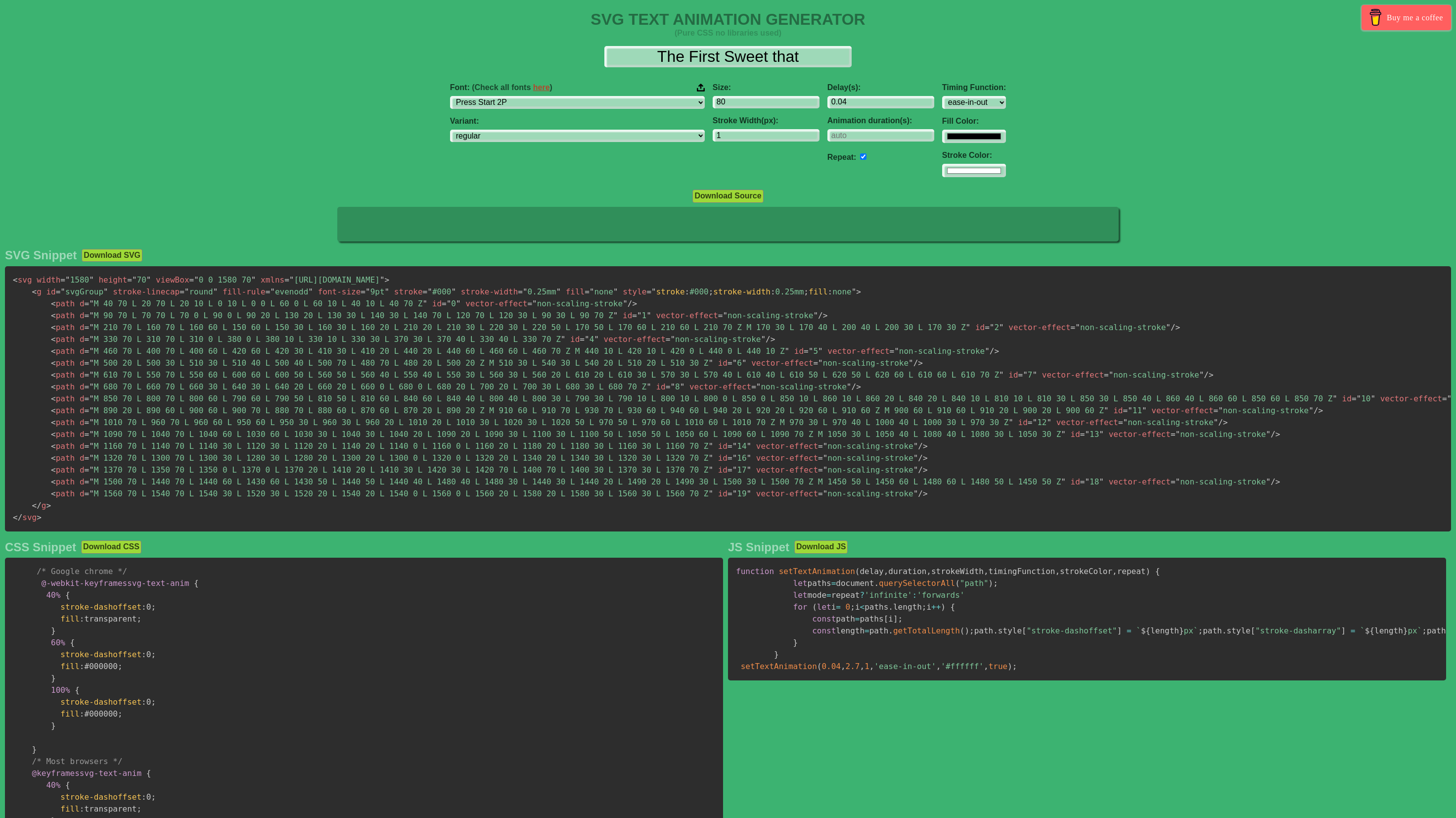
click at [42, 515] on pre "< svg width = " 1580 " height = " 70 " viewBox = " 0 0 1580 70 " xmlns = " [URL…" at bounding box center [728, 398] width 1446 height 265
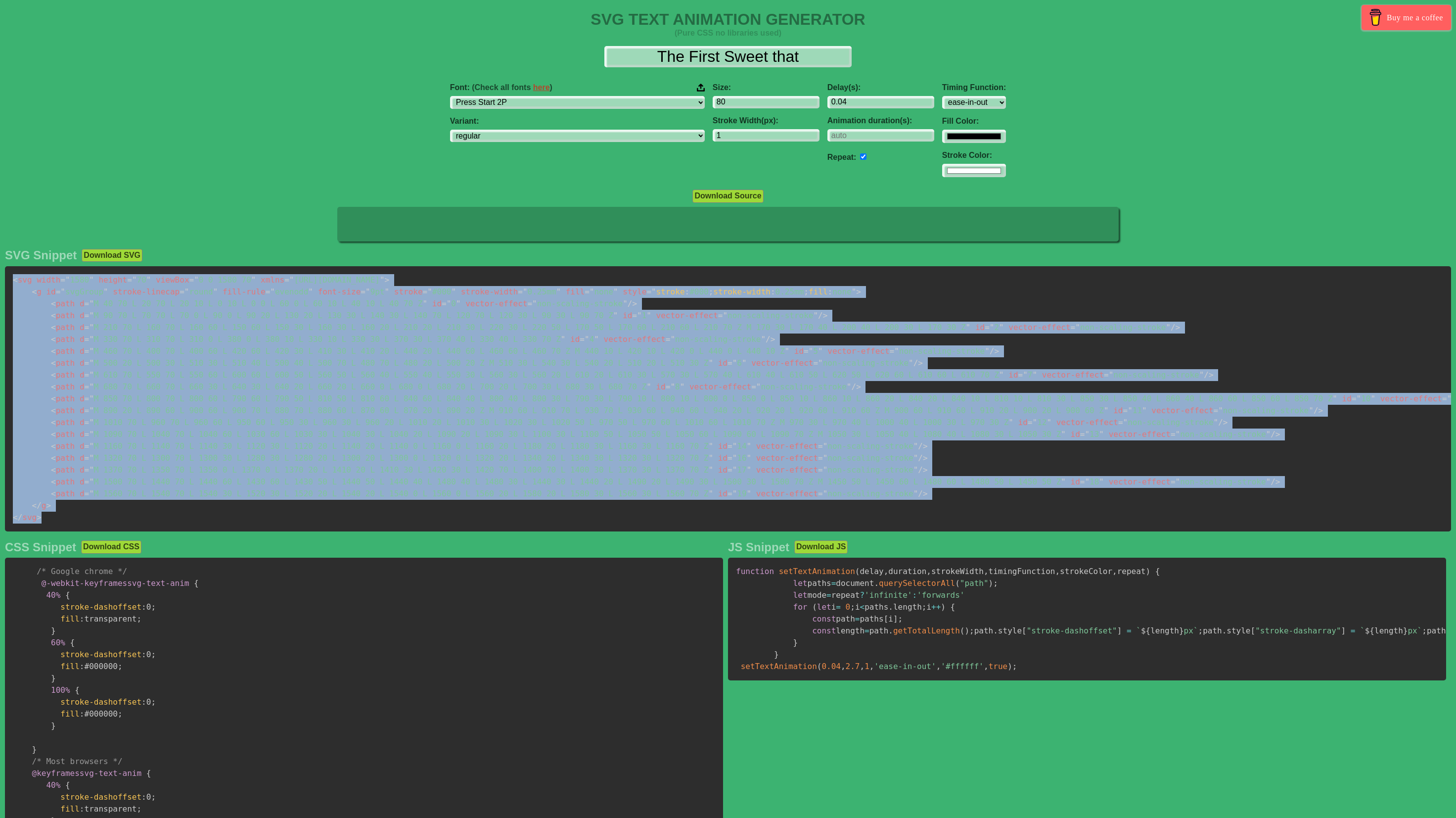
copy code "< svg width = " 1580 " height = " 70 " viewBox = " 0 0 1580 70 " xmlns = " [URL…"
drag, startPoint x: 44, startPoint y: 511, endPoint x: -6, endPoint y: 269, distance: 247.1
click at [0, 269] on html "SVG TEXT ANIMATION GENERATOR (Pure CSS no libraries used) Buy me a coffee The F…" at bounding box center [728, 503] width 1456 height 1006
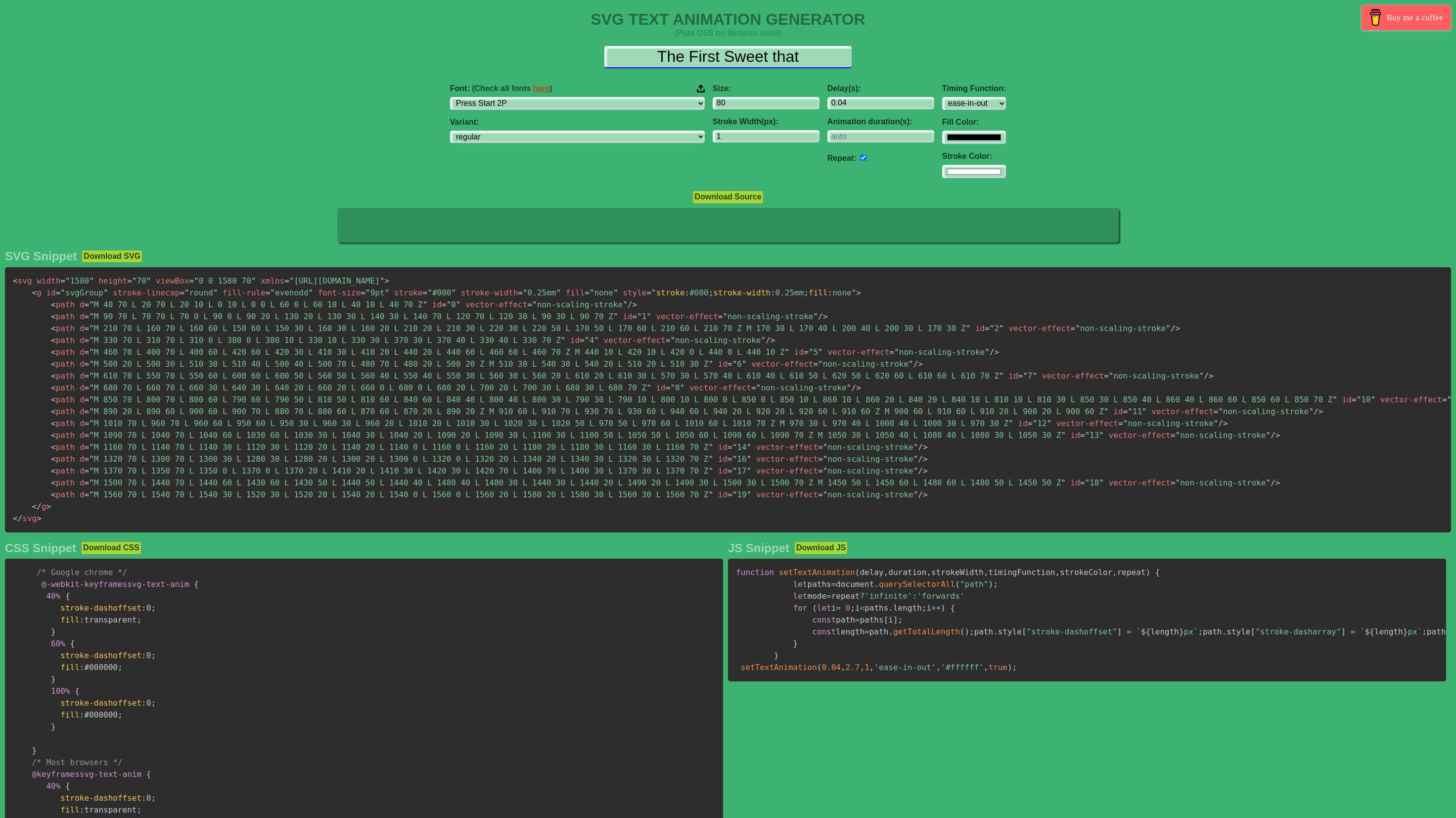
click at [762, 56] on input "The First Sweet that" at bounding box center [728, 57] width 247 height 22
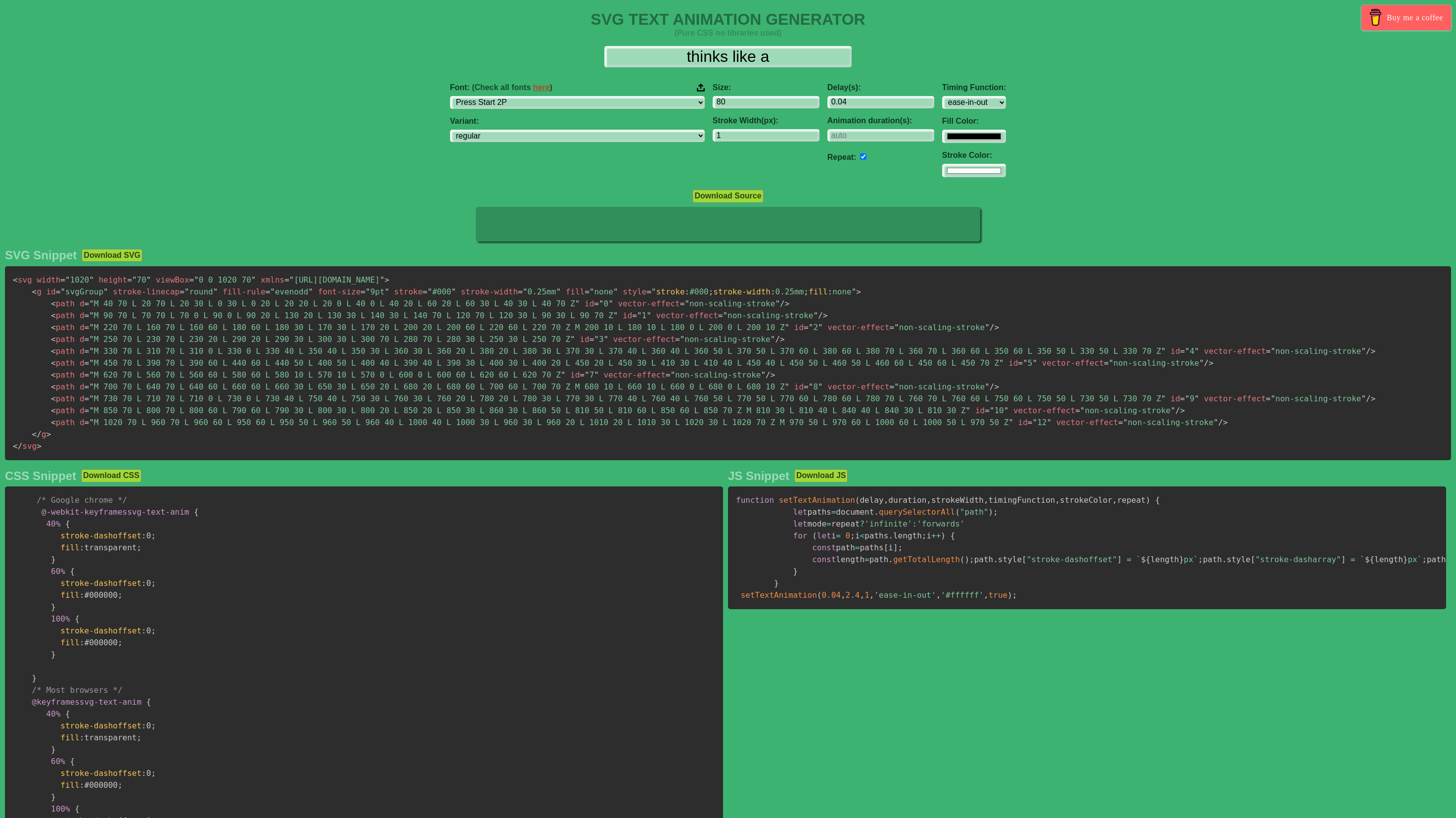
click at [740, 370] on span "= " non-scaling-stroke "" at bounding box center [716, 375] width 100 height 9
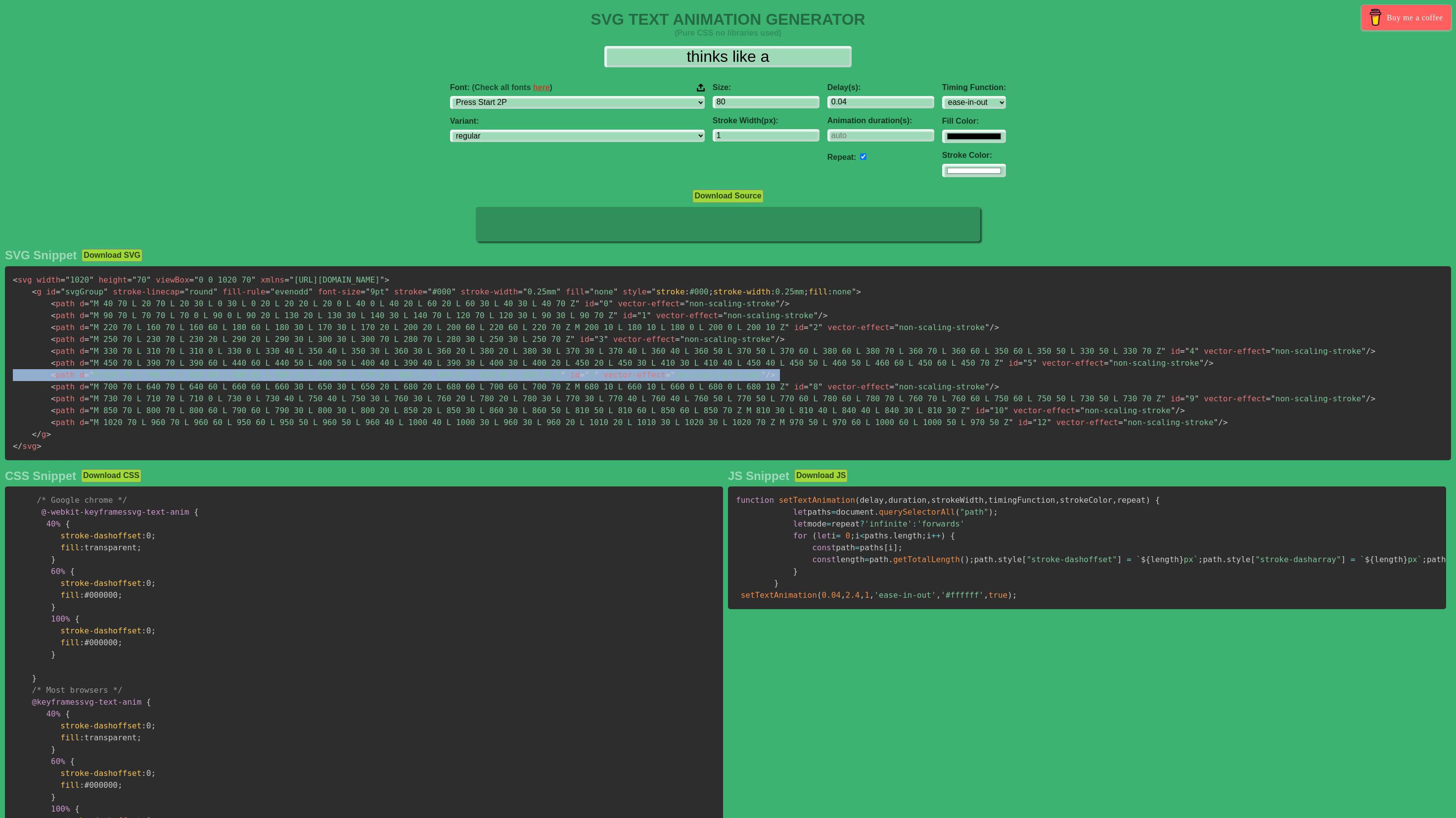
click at [740, 370] on span "= " non-scaling-stroke "" at bounding box center [716, 375] width 100 height 9
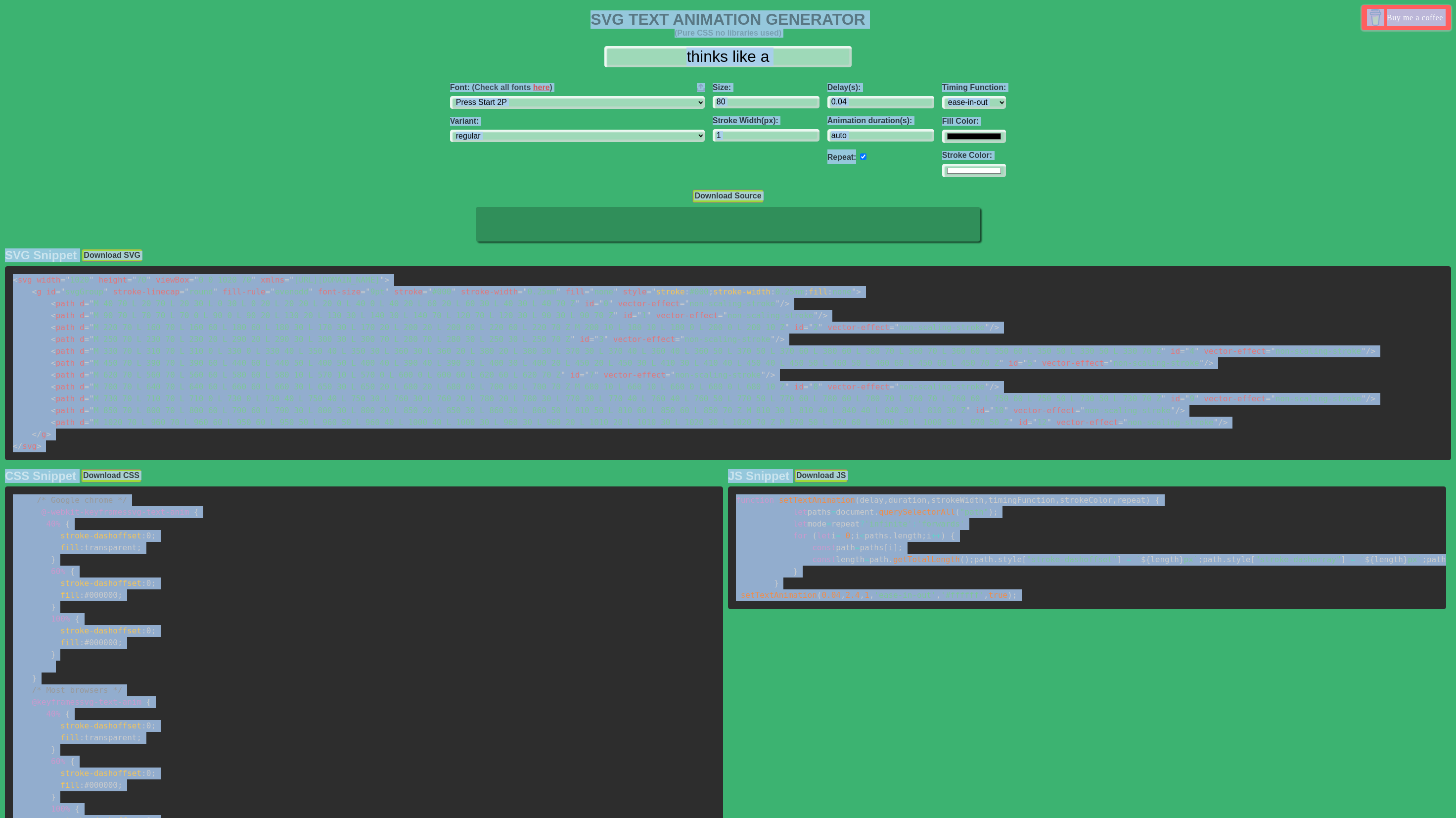
click at [740, 370] on span "= " non-scaling-stroke "" at bounding box center [716, 375] width 100 height 9
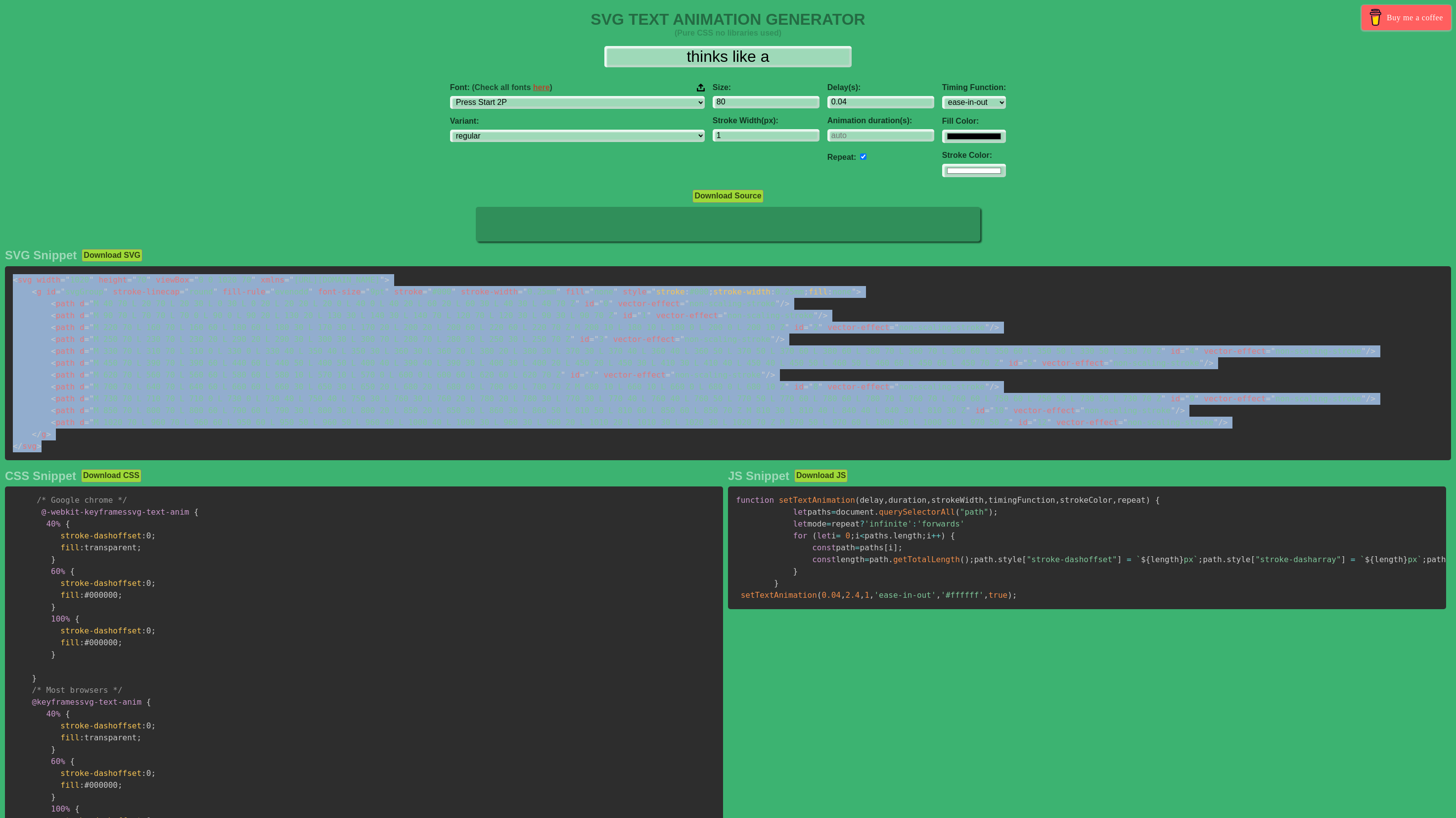
drag, startPoint x: 83, startPoint y: 440, endPoint x: 40, endPoint y: 266, distance: 179.2
click at [40, 266] on div "SVG Snippet Download SVG < svg width = " 1020 " height = " 70 " viewBox = " 0 0…" at bounding box center [728, 567] width 1456 height 648
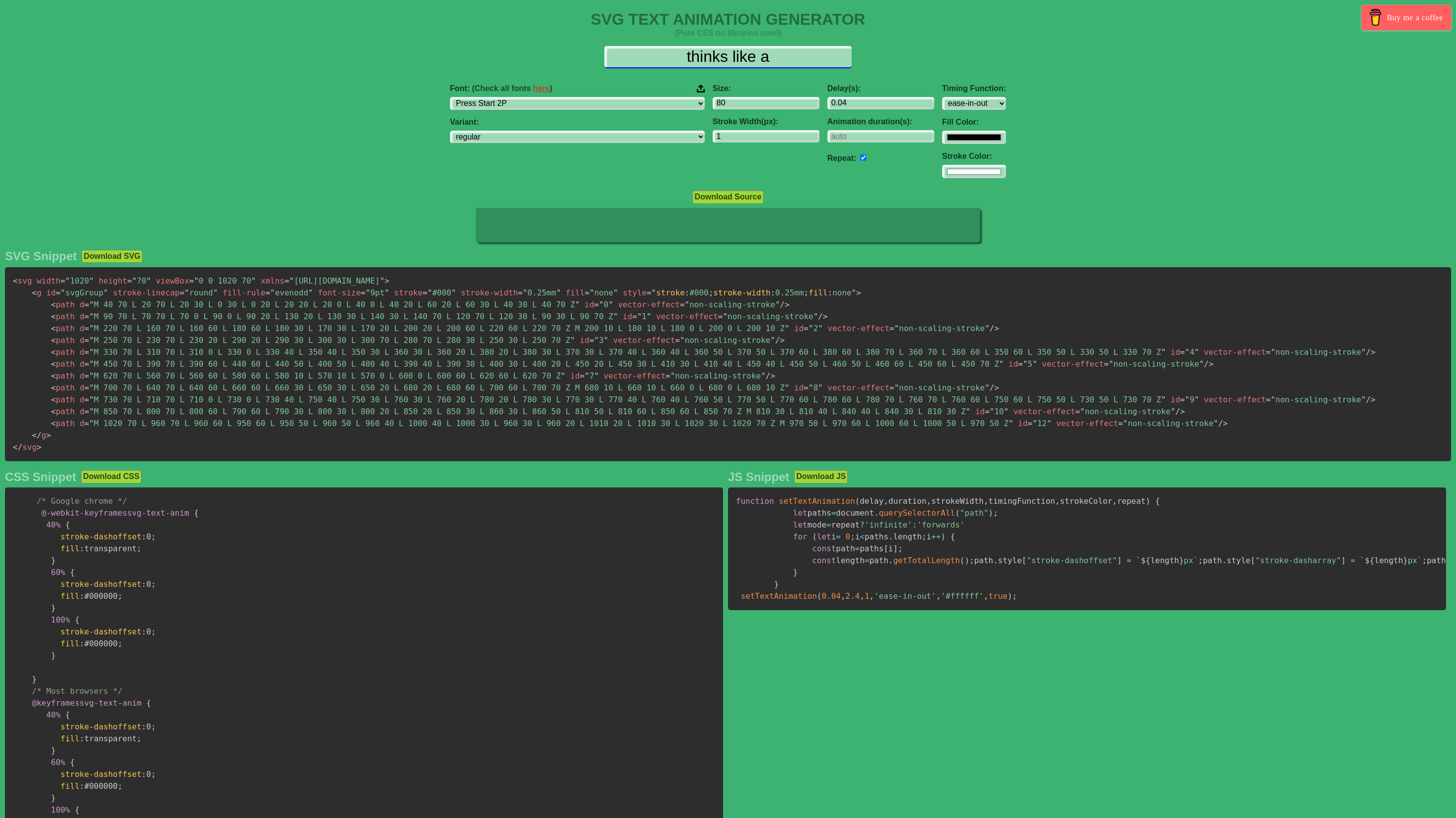
click at [735, 56] on input "thinks like a" at bounding box center [728, 57] width 247 height 22
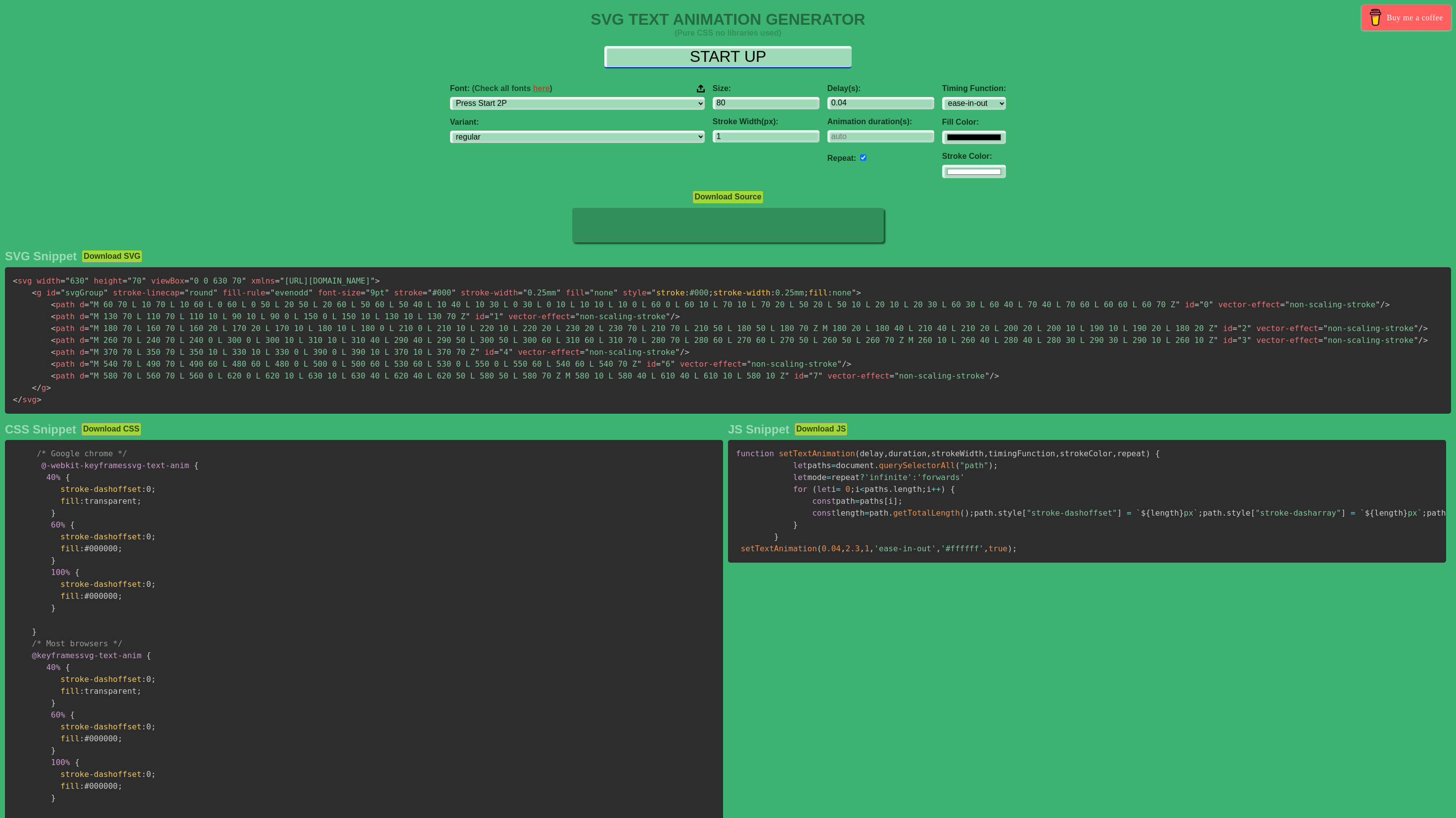
type input "START UP"
click at [722, 335] on span "= " M 260 70 L 240 70 L 240 0 L 300 0 L 300 10 L 310 10 L 310 40 L 290 40 L 290…" at bounding box center [652, 339] width 1134 height 9
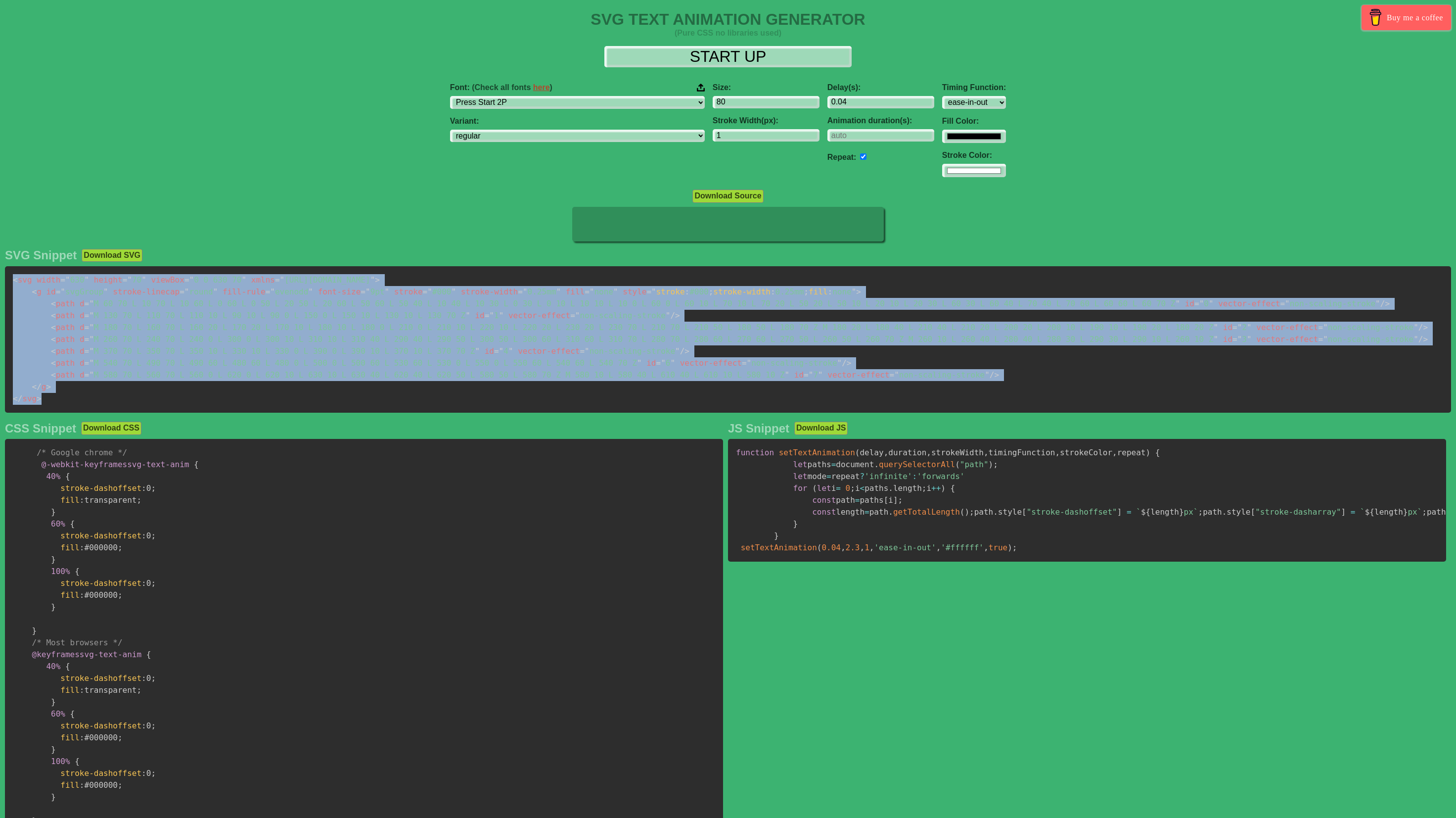
copy code "< svg width = " 630 " height = " 70 " viewBox = " 0 0 630 70 " xmlns = " [URL][…"
drag, startPoint x: 56, startPoint y: 396, endPoint x: 14, endPoint y: 274, distance: 129.0
click at [14, 274] on pre "< svg width = " 630 " height = " 70 " viewBox = " 0 0 630 70 " xmlns = " [URL][…" at bounding box center [728, 339] width 1446 height 146
